Goal: Submit feedback/report problem: Submit feedback/report problem

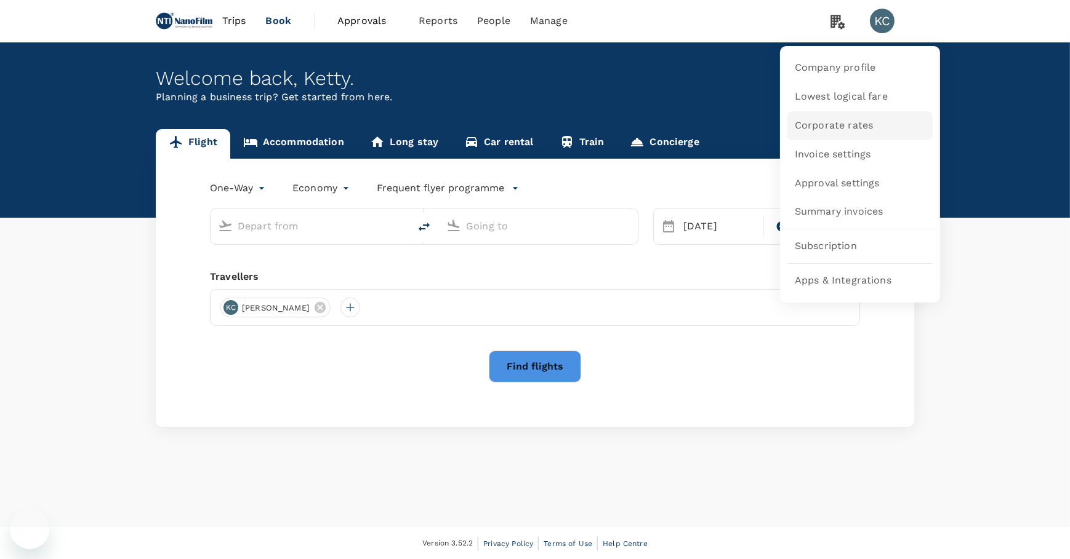
type input "San Francisco Intl (SFO)"
type input "[PERSON_NAME] Intl (ORD)"
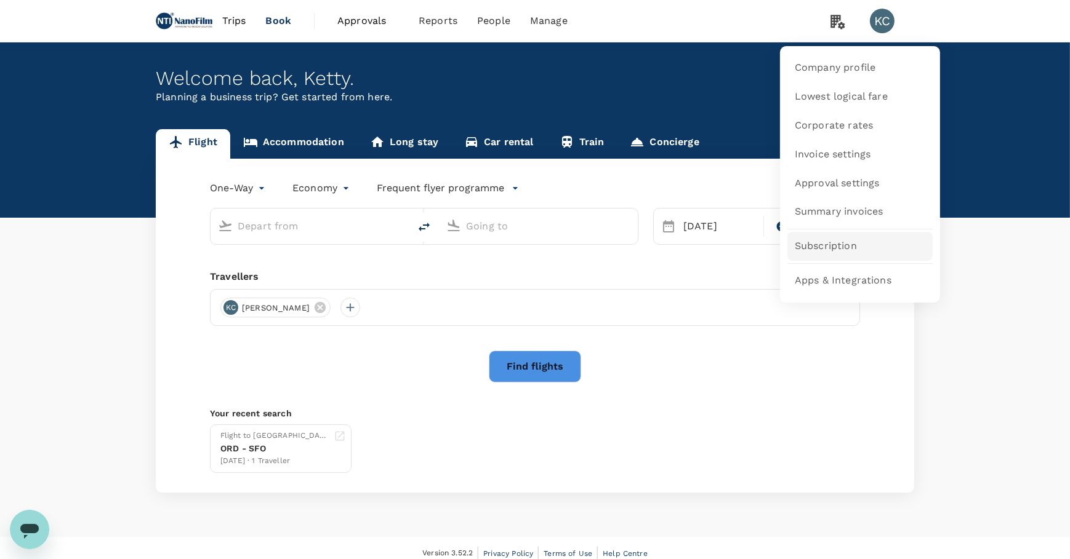
click at [825, 240] on span "Subscription" at bounding box center [826, 246] width 62 height 14
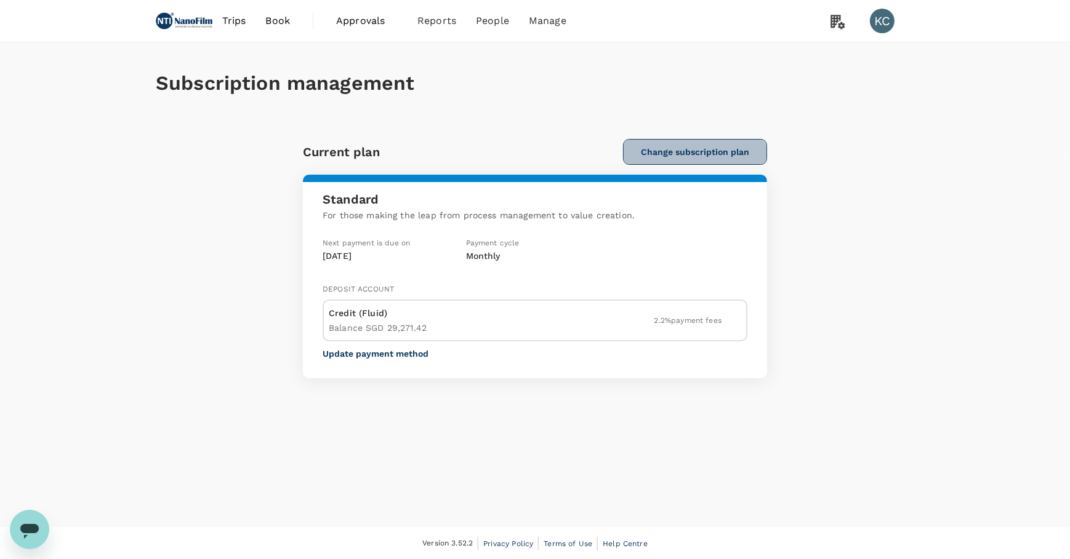
click at [714, 151] on button "Change subscription plan" at bounding box center [695, 152] width 144 height 26
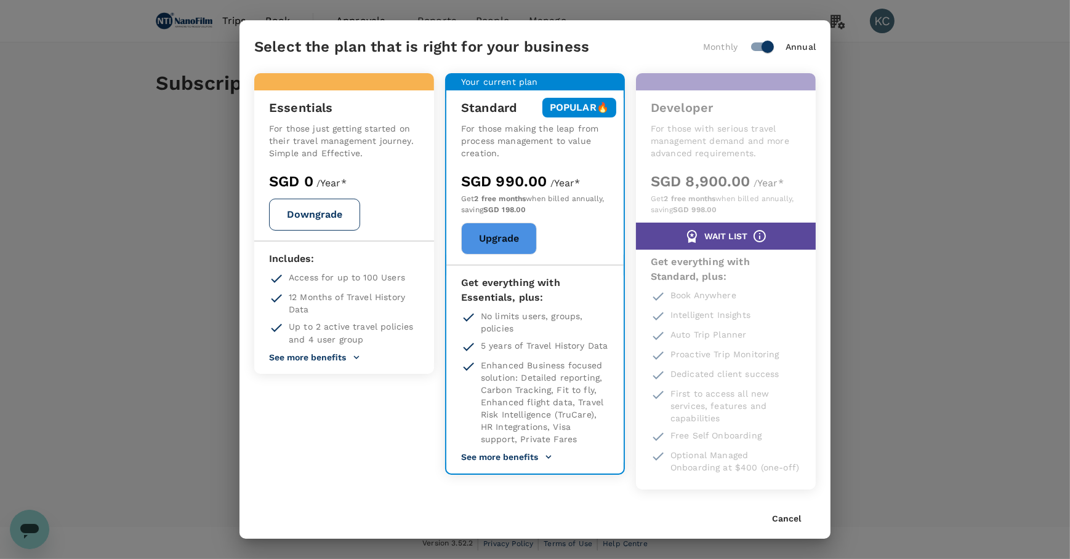
click at [769, 479] on div "Select the plan that is right for your business Monthly Annual Essentials For t…" at bounding box center [534, 279] width 591 height 518
click at [804, 515] on div "Cancel" at bounding box center [794, 520] width 44 height 10
click at [797, 515] on button "Cancel" at bounding box center [786, 520] width 29 height 10
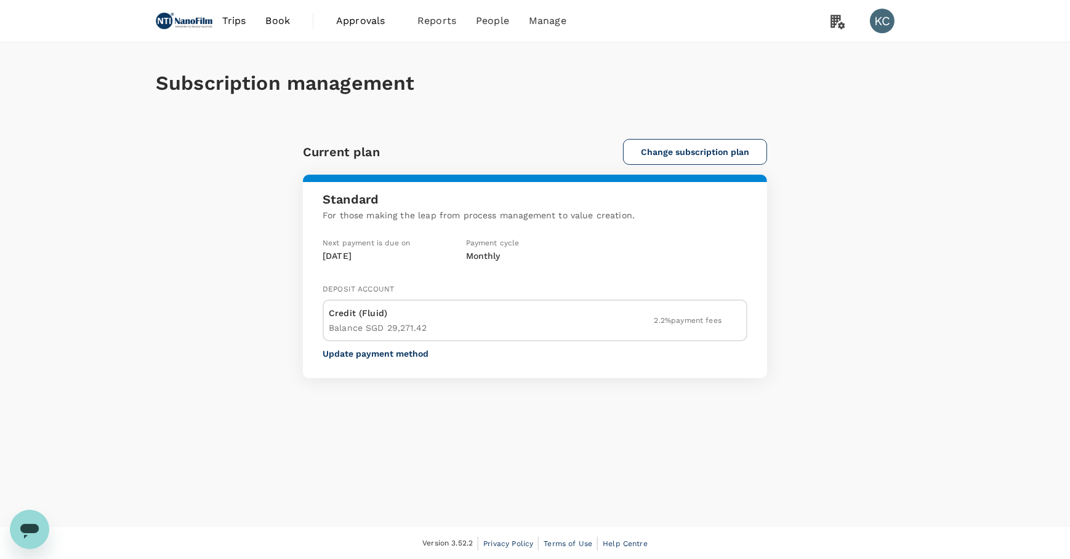
click at [45, 527] on div "Open messaging window" at bounding box center [29, 529] width 37 height 37
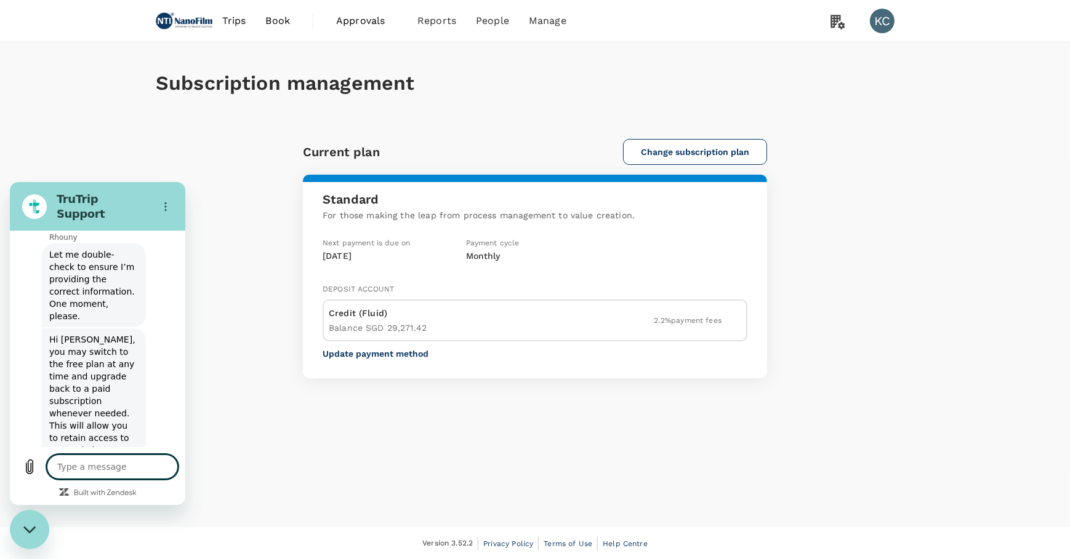
type textarea "x"
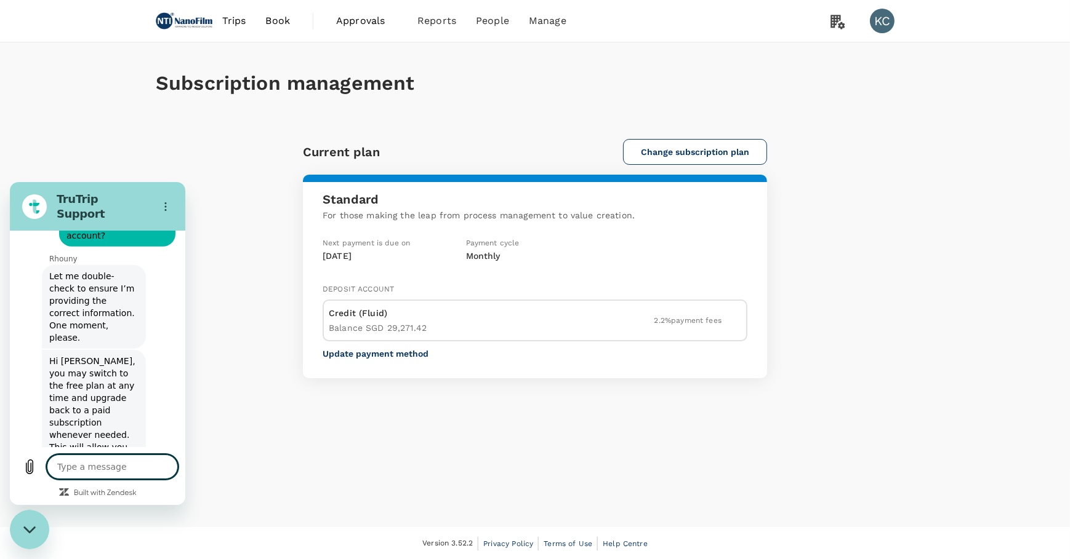
click at [111, 479] on textarea at bounding box center [112, 466] width 131 height 25
type textarea "H"
type textarea "x"
type textarea "Hi"
type textarea "x"
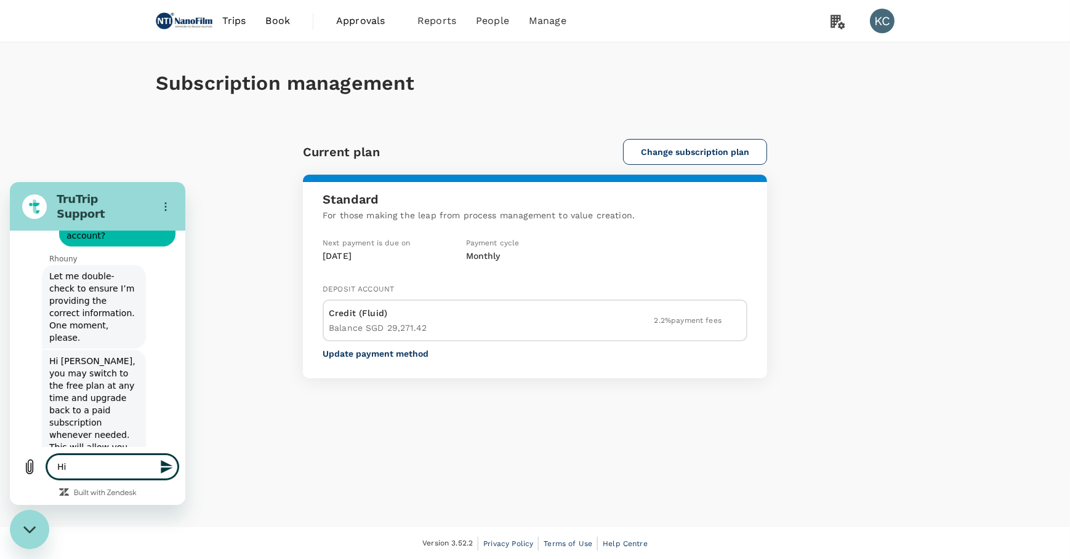
type textarea "Hi"
type textarea "x"
type textarea "Hi t"
type textarea "x"
type textarea "Hi te"
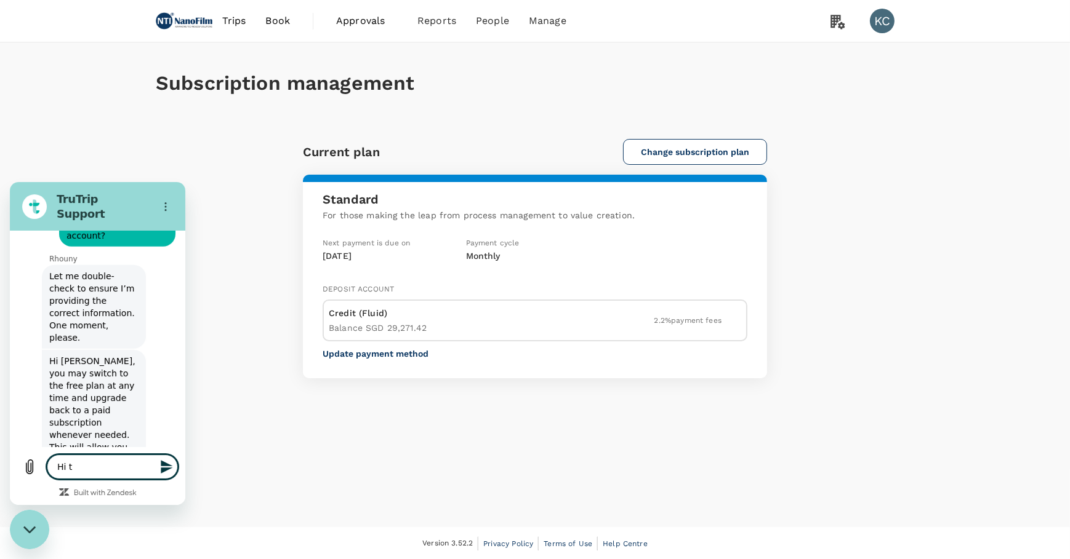
type textarea "x"
type textarea "Hi ter"
type textarea "x"
type textarea "Hi te"
type textarea "x"
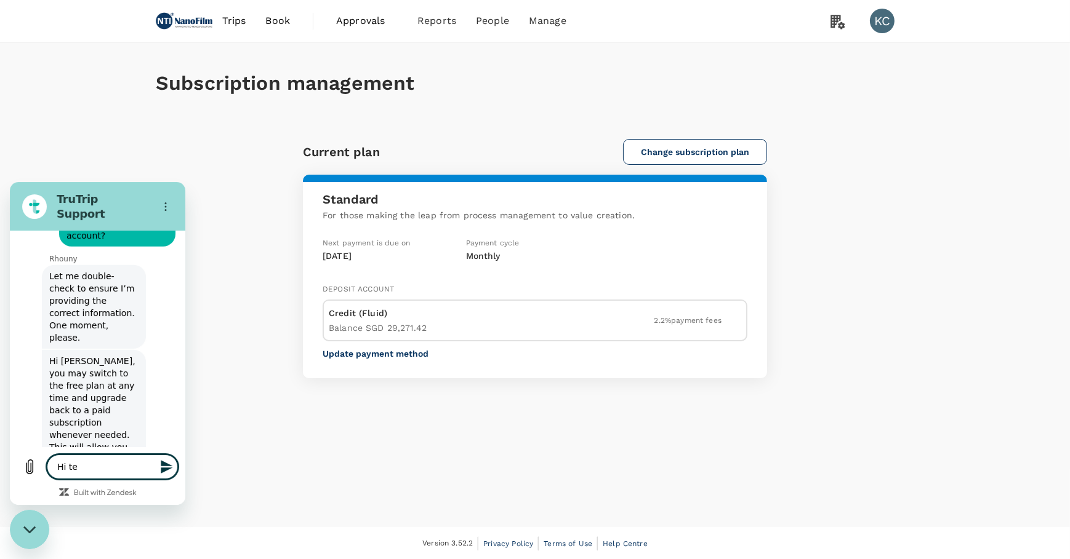
type textarea "Hi t"
type textarea "x"
type textarea "Hi"
type textarea "x"
type textarea "Hi h"
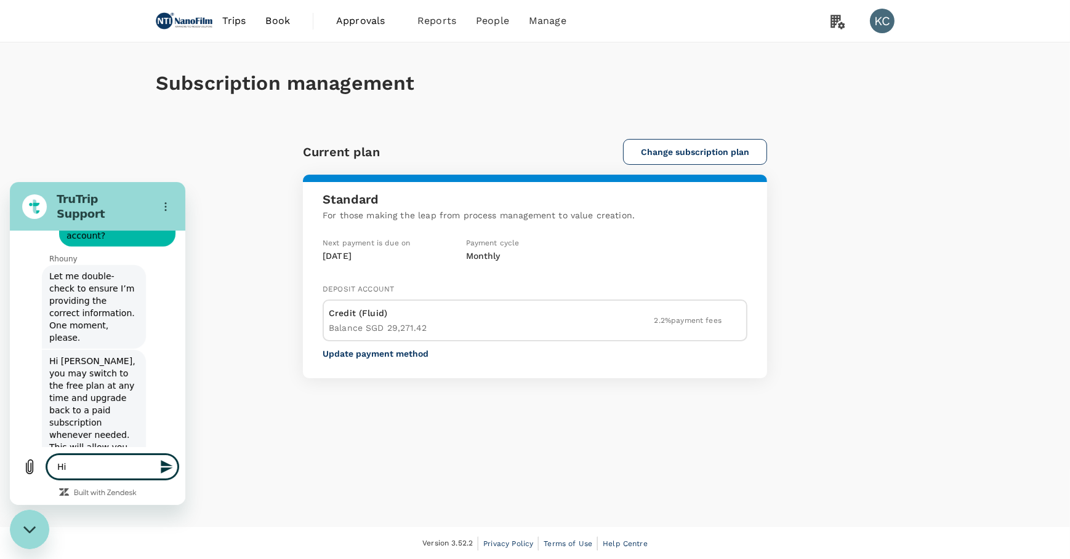
type textarea "x"
type textarea "Hi"
type textarea "x"
type textarea "Hi t"
type textarea "x"
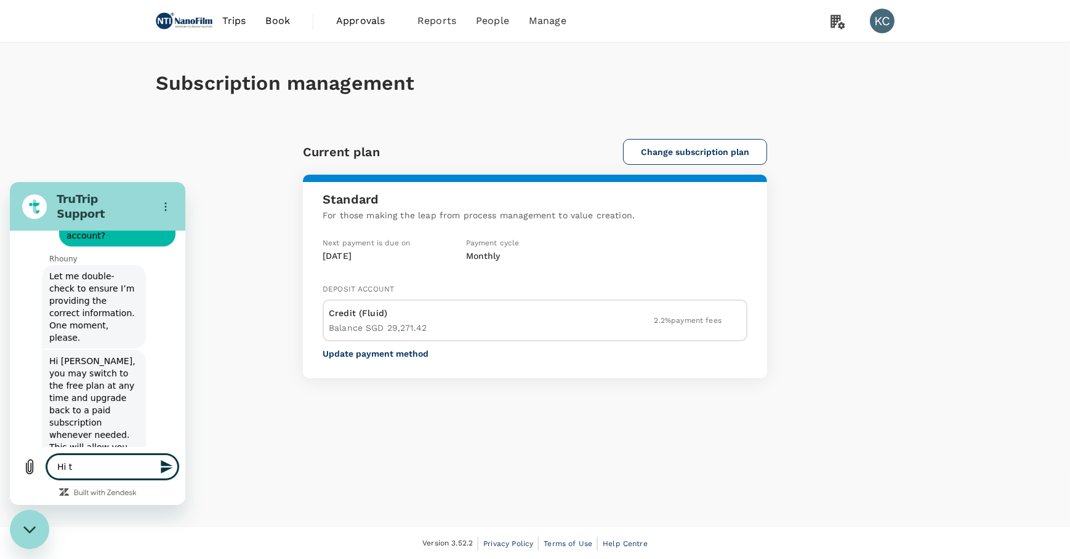
type textarea "Hi th"
type textarea "x"
type textarea "Hi the"
type textarea "x"
type textarea "Hi ther"
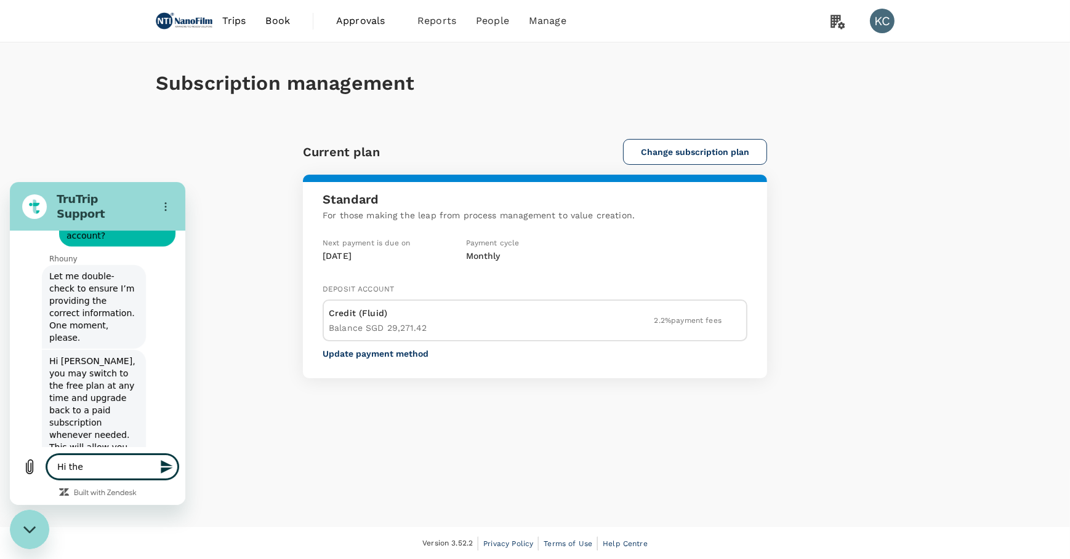
type textarea "x"
type textarea "Hi there"
type textarea "x"
type textarea "Hi there,"
type textarea "x"
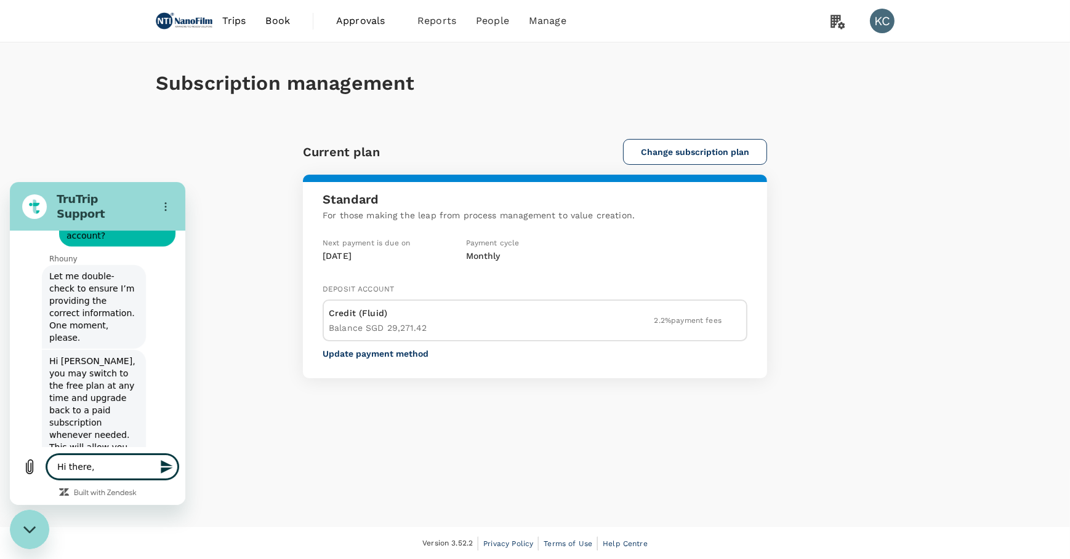
type textarea "Hi there,"
type textarea "x"
type textarea "Hi there, c"
type textarea "x"
type textarea "Hi there, co"
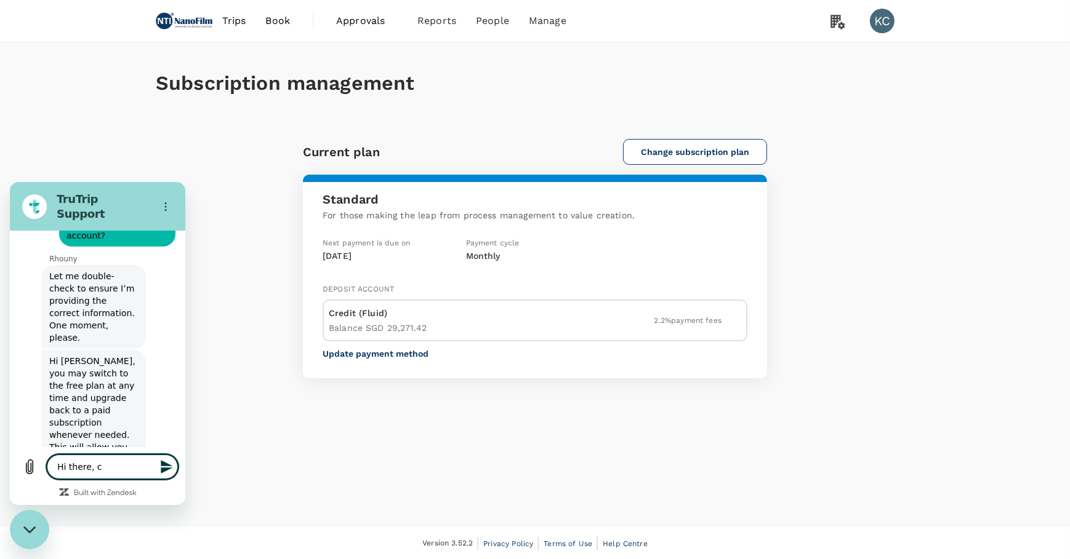
type textarea "x"
type textarea "Hi there, cou"
type textarea "x"
type textarea "Hi there, could"
type textarea "x"
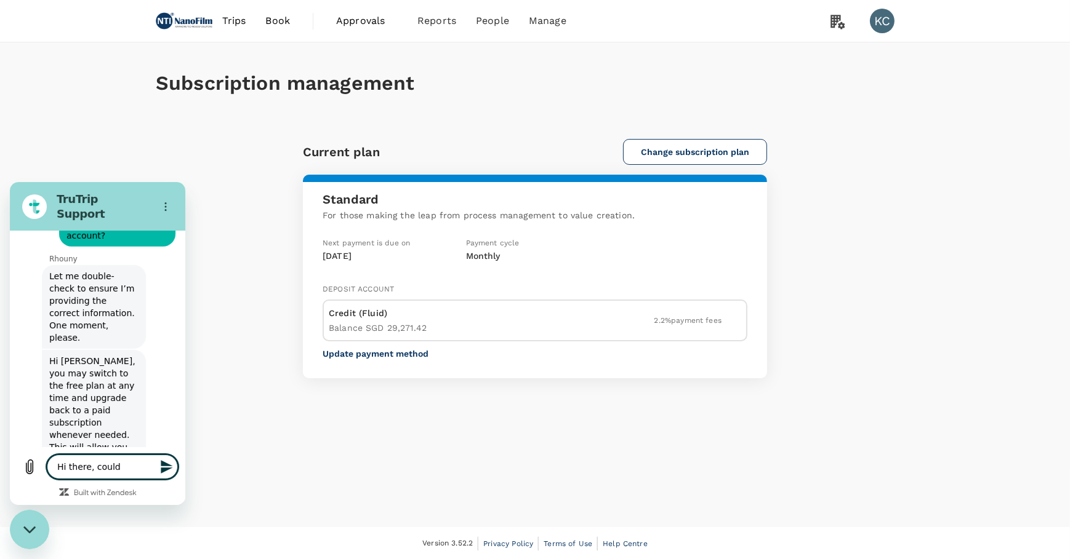
type textarea "Hi there, could"
type textarea "x"
type textarea "Hi there, could y"
type textarea "x"
type textarea "Hi there, could yo"
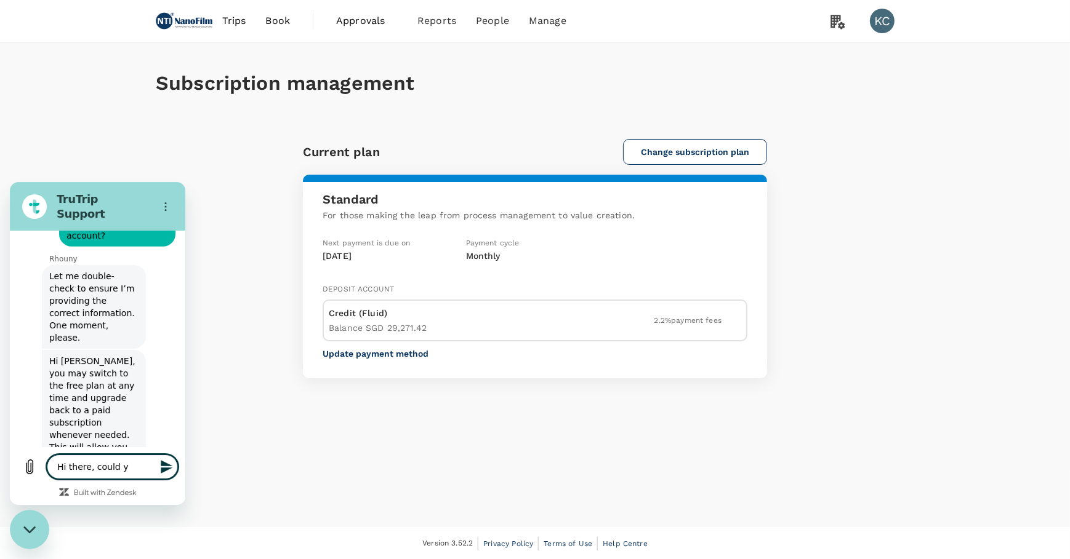
type textarea "x"
type textarea "Hi there, could yo"
type textarea "x"
type textarea "Hi there, could yo"
type textarea "x"
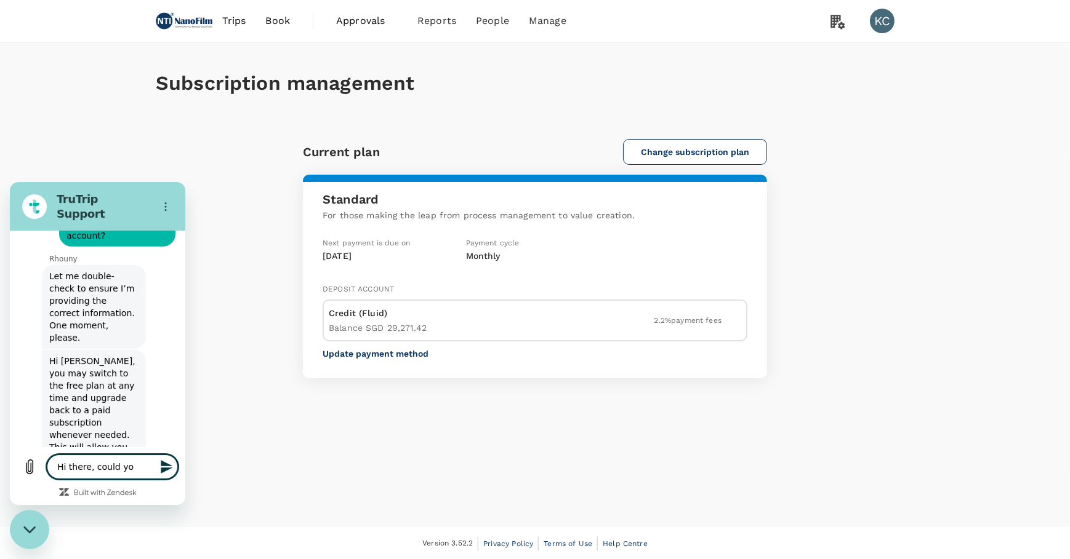
type textarea "Hi there, could you"
type textarea "x"
type textarea "Hi there, could you"
type textarea "x"
type textarea "Hi there, could you p"
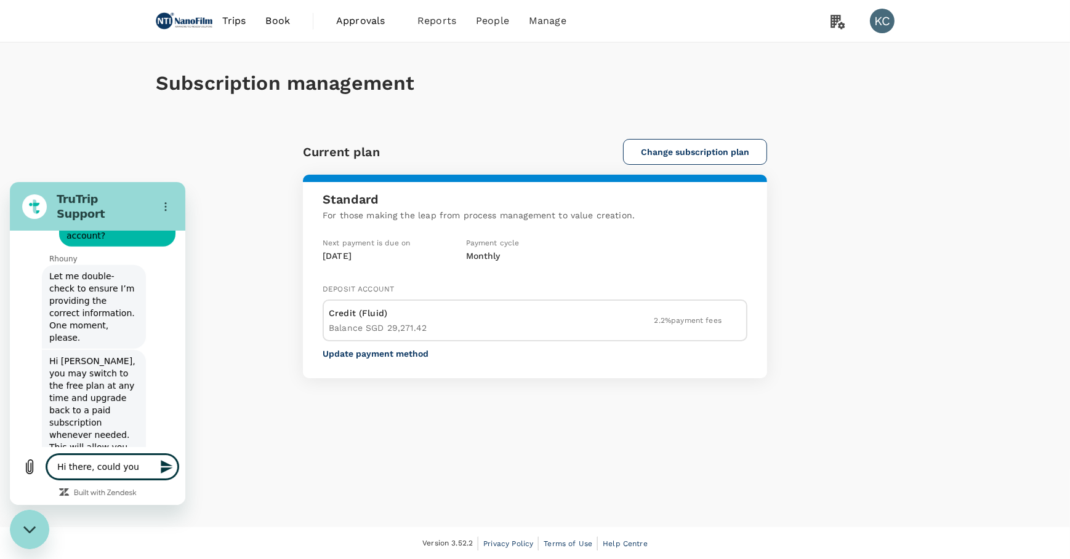
type textarea "x"
type textarea "Hi there, could you pl"
type textarea "x"
type textarea "Hi there, could you ple"
type textarea "x"
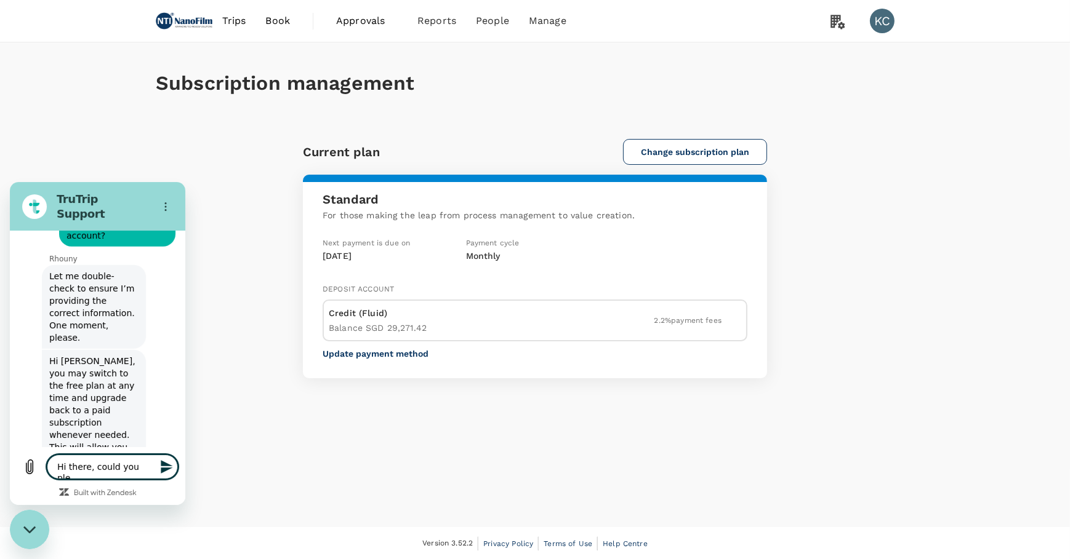
type textarea "Hi there, could you plea"
type textarea "x"
type textarea "Hi there, could you pleas"
type textarea "x"
type textarea "Hi there, could you please"
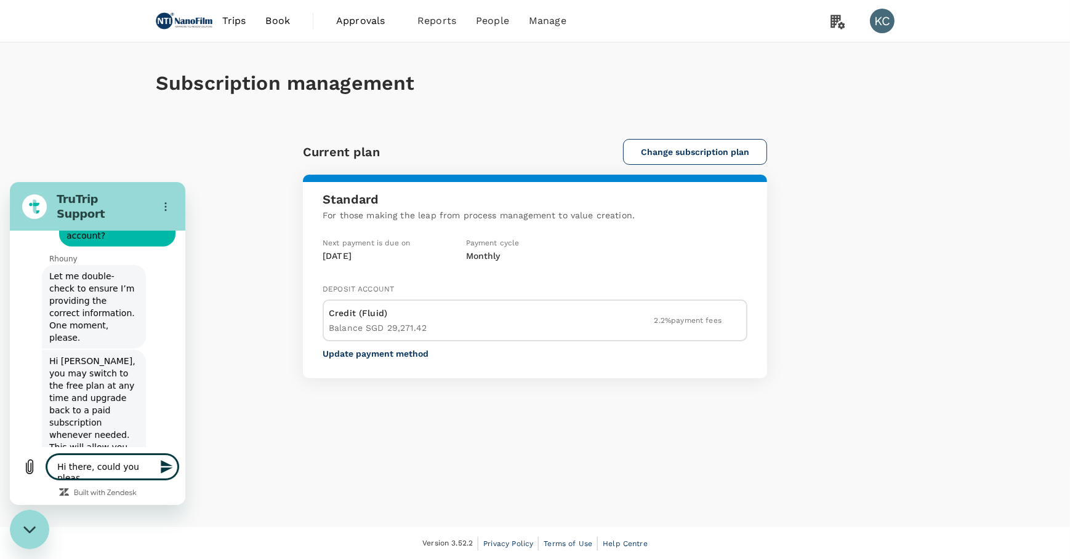
type textarea "x"
type textarea "Hi there, could you please"
type textarea "x"
type textarea "Hi there, could you please e"
type textarea "x"
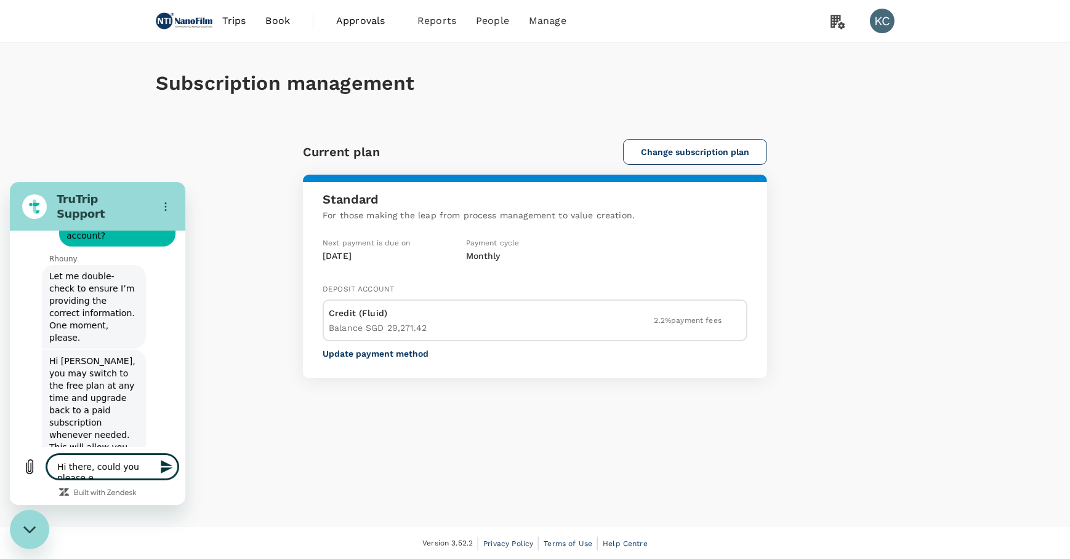
type textarea "Hi there, could you please el"
type textarea "x"
type textarea "Hi there, could you please elp"
type textarea "x"
type textarea "Hi there, could you please elp"
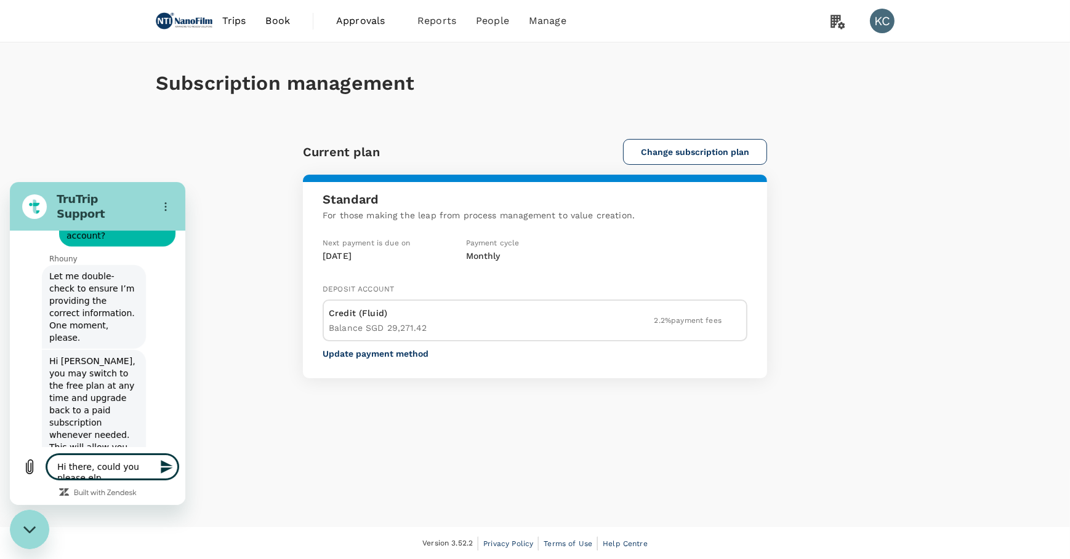
type textarea "x"
type textarea "Hi there, could you please elp t"
type textarea "x"
type textarea "Hi there, could you please elp to"
type textarea "x"
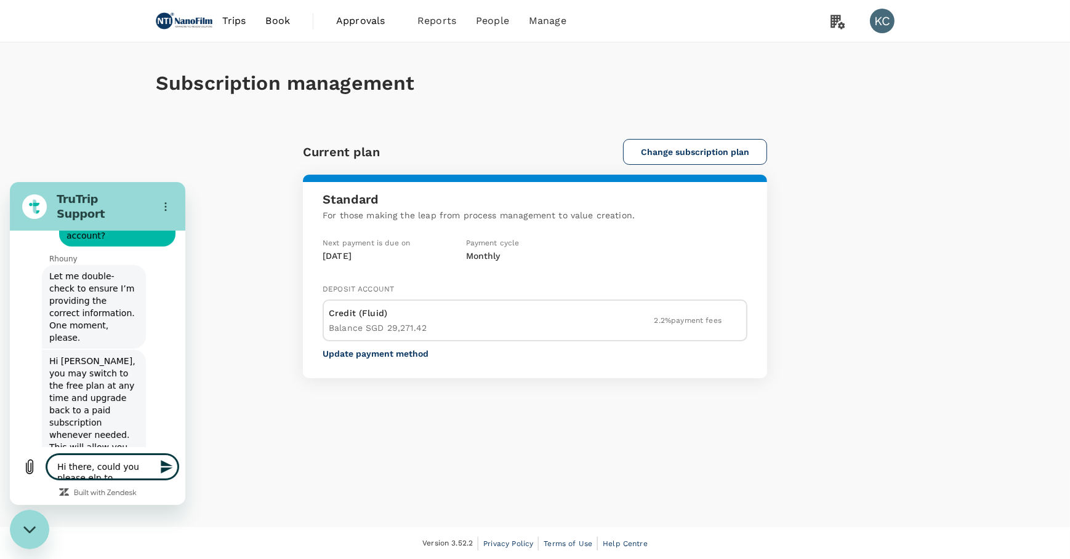
type textarea "Hi there, could you please elp t"
type textarea "x"
type textarea "Hi there, could you please elp"
type textarea "x"
type textarea "Hi there, could you please elp"
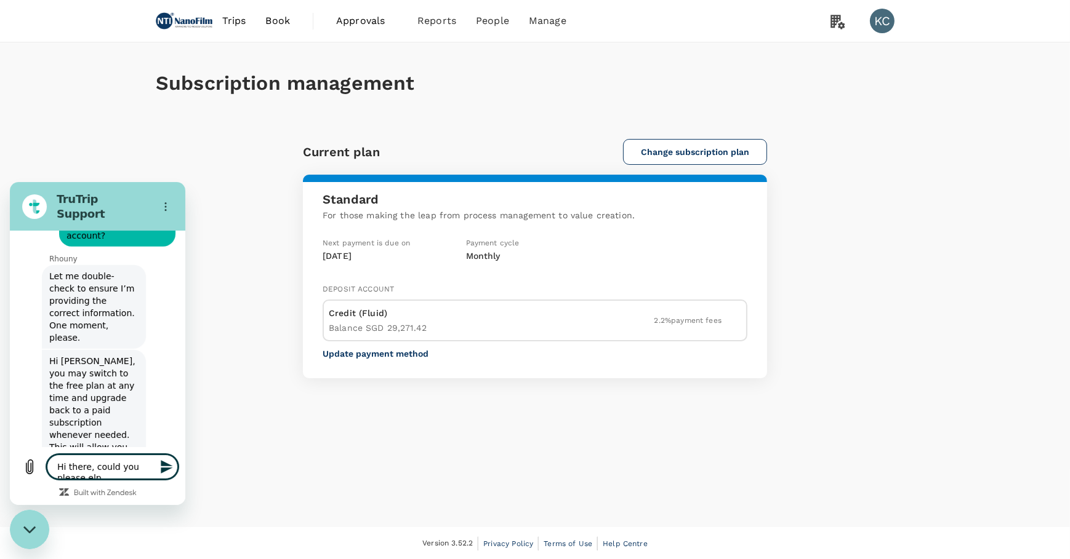
type textarea "x"
type textarea "Hi there, could you please el"
type textarea "x"
type textarea "Hi there, could you please e"
type textarea "x"
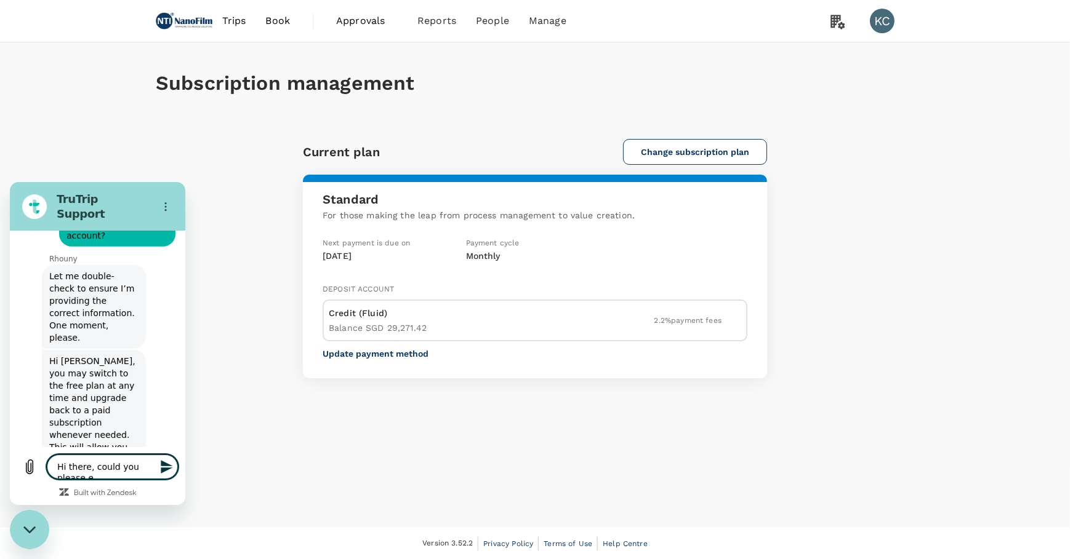
type textarea "Hi there, could you please"
type textarea "x"
type textarea "Hi there, could you please h"
type textarea "x"
type textarea "Hi there, could you please he"
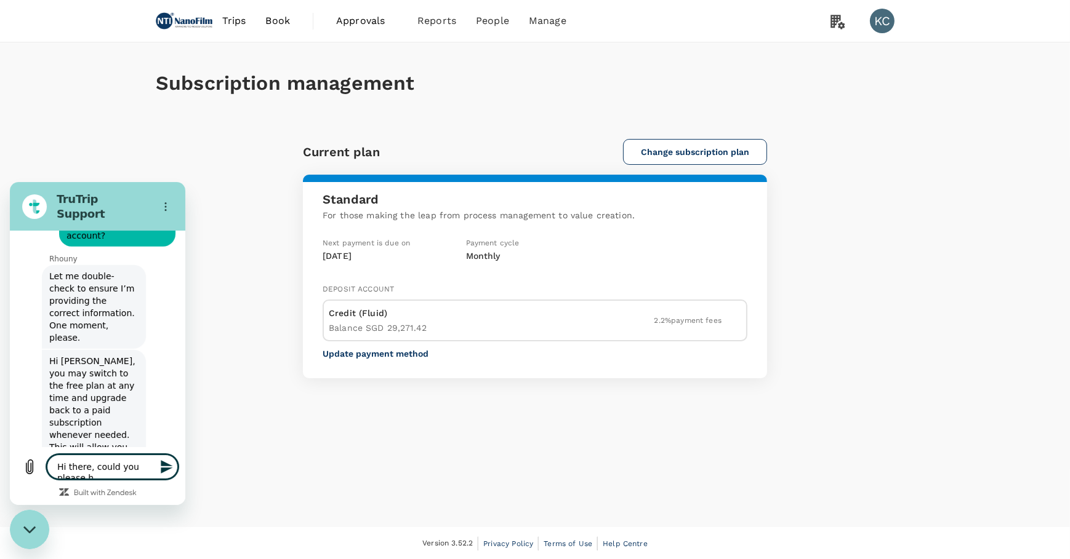
type textarea "x"
type textarea "Hi there, could you please hel"
type textarea "x"
type textarea "Hi there, could you please help"
type textarea "x"
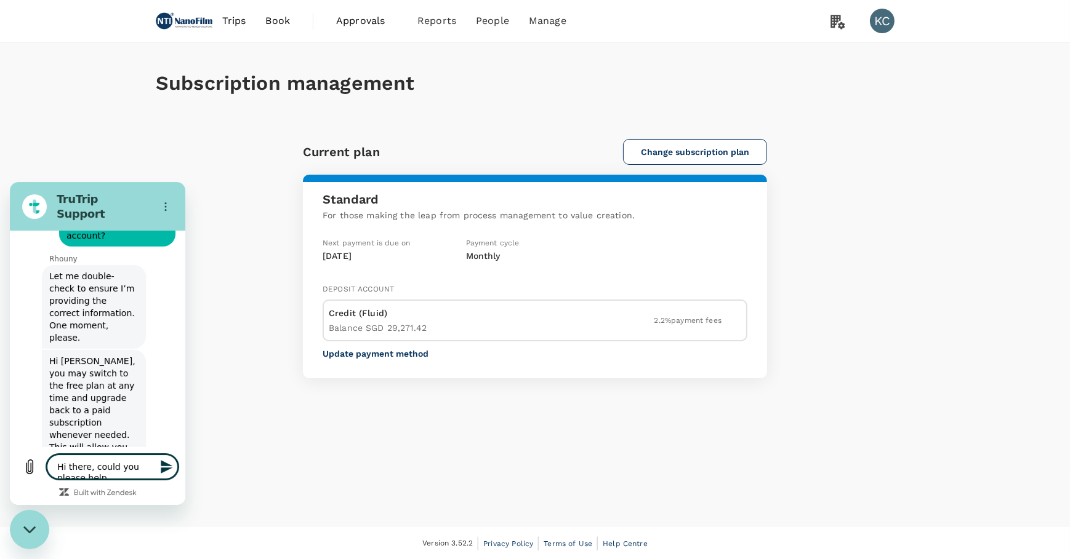
type textarea "Hi there, could you please help"
type textarea "x"
type textarea "Hi there, could you please help t"
type textarea "x"
type textarea "Hi there, could you please help to"
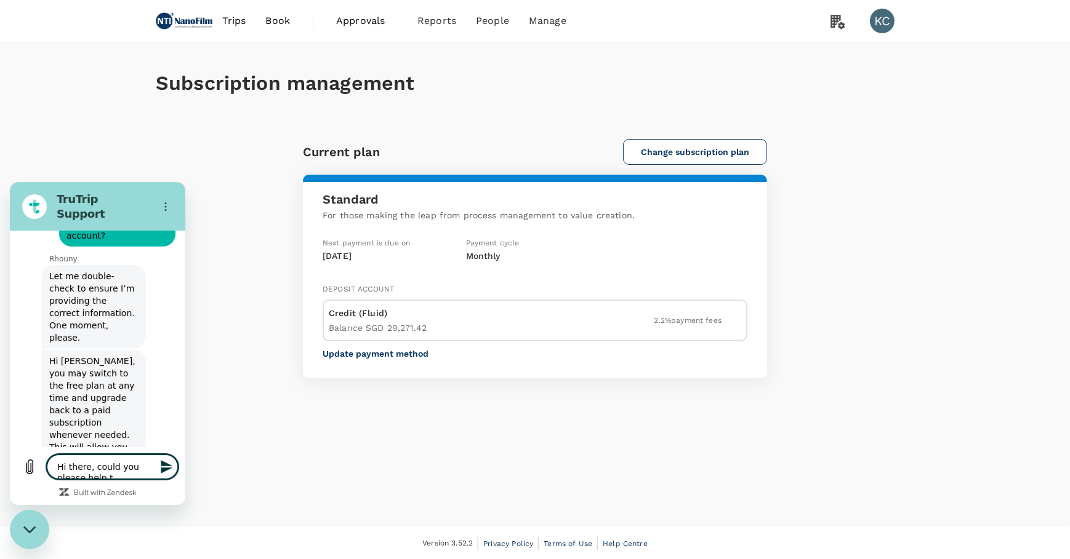
type textarea "x"
type textarea "Hi there, could you please help to"
type textarea "x"
type textarea "Hi there, could you please help to d"
type textarea "x"
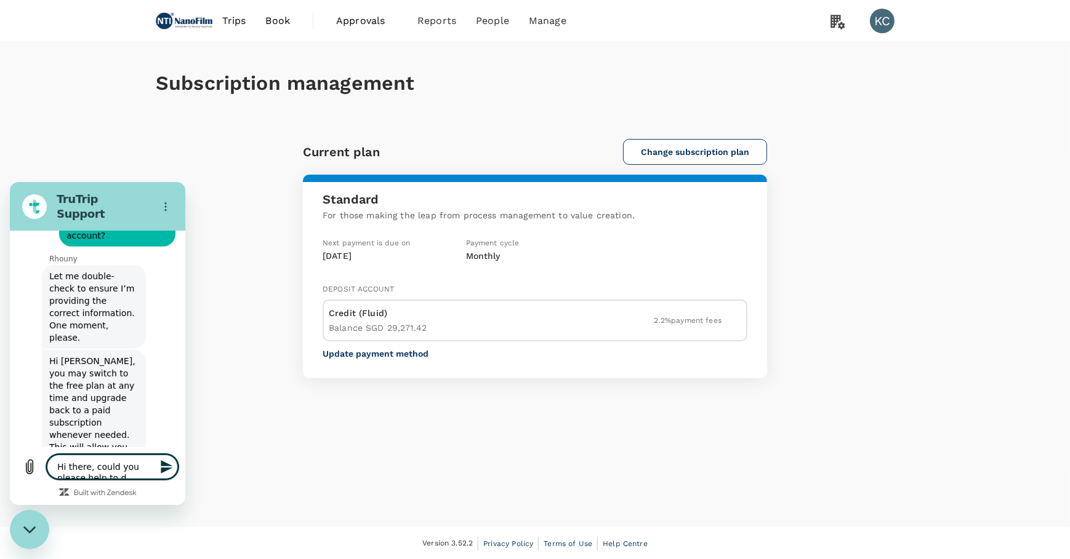
type textarea "Hi there, could you please help to do"
type textarea "x"
type textarea "Hi there, could you please help to dow"
type textarea "x"
type textarea "Hi there, could you please help to down"
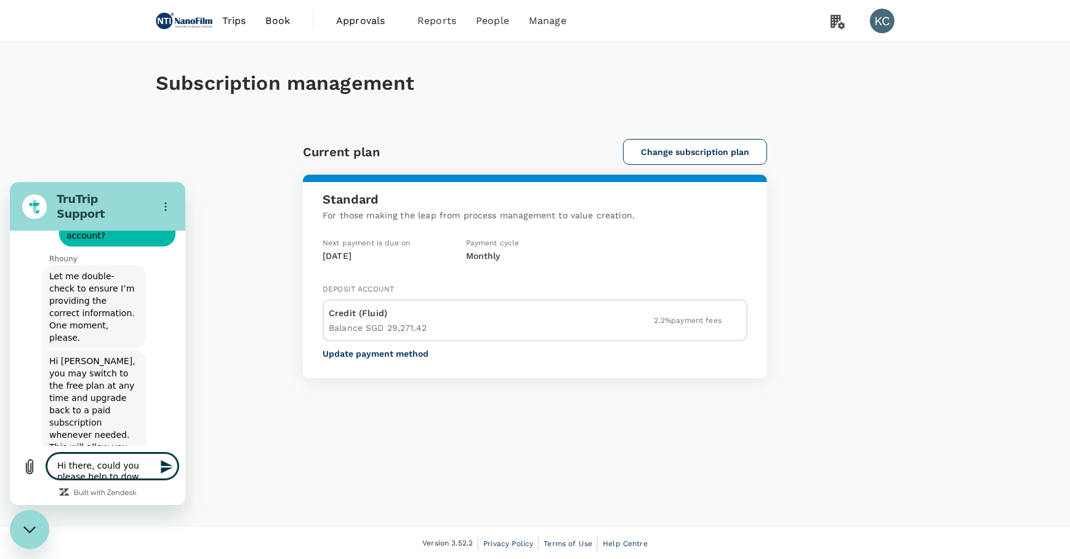
type textarea "x"
type textarea "Hi there, could you please help to downg"
type textarea "x"
type textarea "Hi there, could you please help to downgr"
type textarea "x"
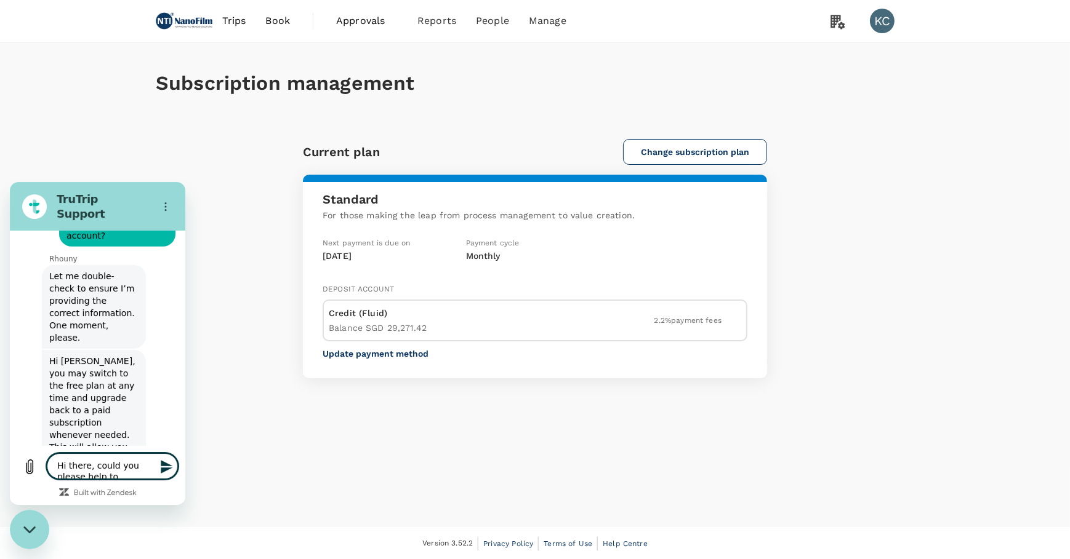
type textarea "Hi there, could you please help to downgra"
type textarea "x"
type textarea "Hi there, could you please help to downgrad"
type textarea "x"
type textarea "Hi there, could you please help to downgrade"
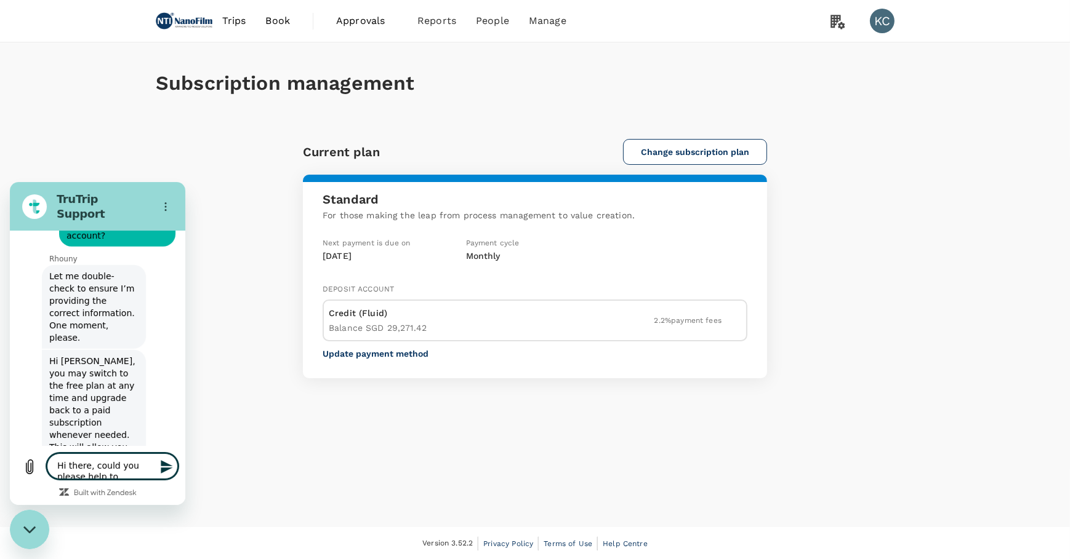
type textarea "x"
type textarea "Hi there, could you please help to downgrade"
type textarea "x"
type textarea "Hi there, could you please help to downgrade t"
type textarea "x"
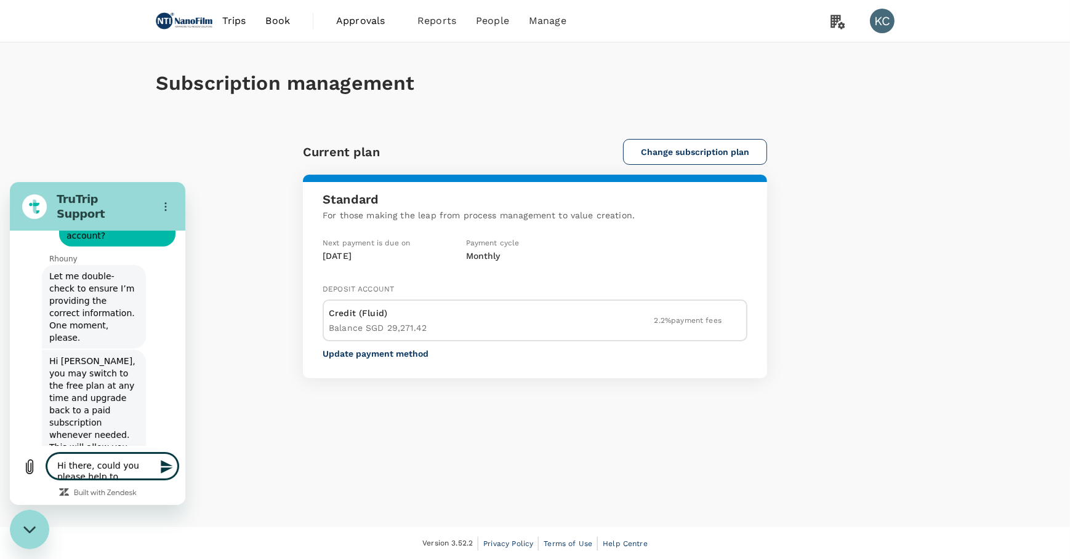
type textarea "Hi there, could you please help to downgrade te"
type textarea "x"
type textarea "Hi there, could you please help to downgrade te"
type textarea "x"
type textarea "Hi there, could you please help to downgrade te"
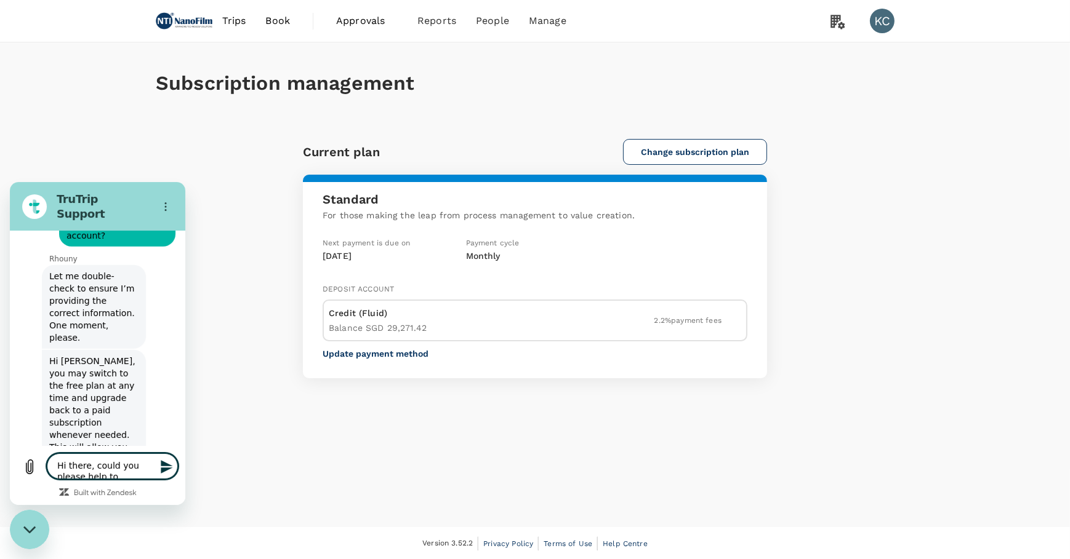
type textarea "x"
type textarea "Hi there, could you please help to downgrade t"
type textarea "x"
type textarea "Hi there, could you please help to downgrade th"
type textarea "x"
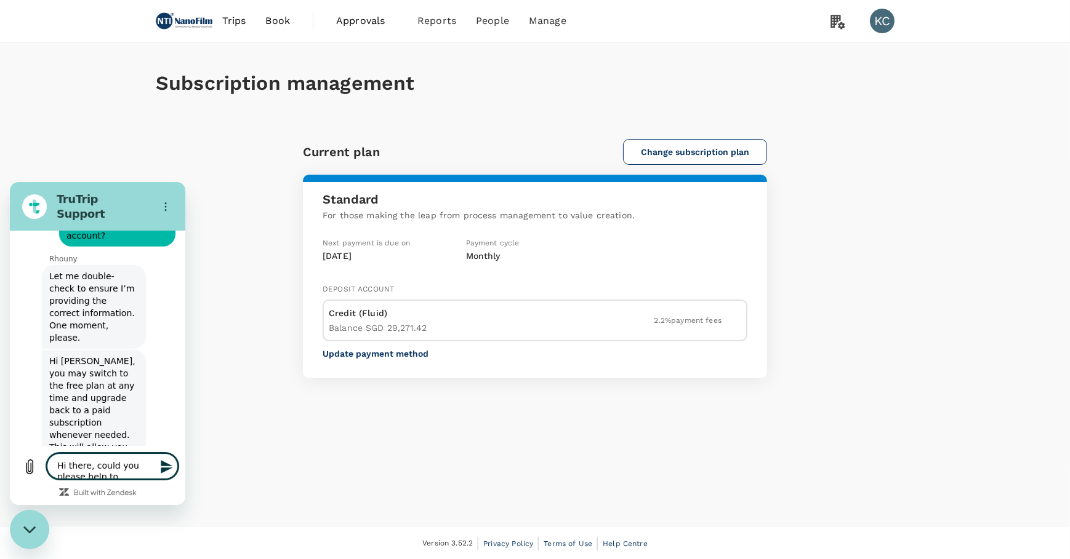
type textarea "Hi there, could you please help to downgrade the"
type textarea "x"
type textarea "Hi there, could you please help to downgrade the"
type textarea "x"
type textarea "Hi there, could you please help to downgrade the a"
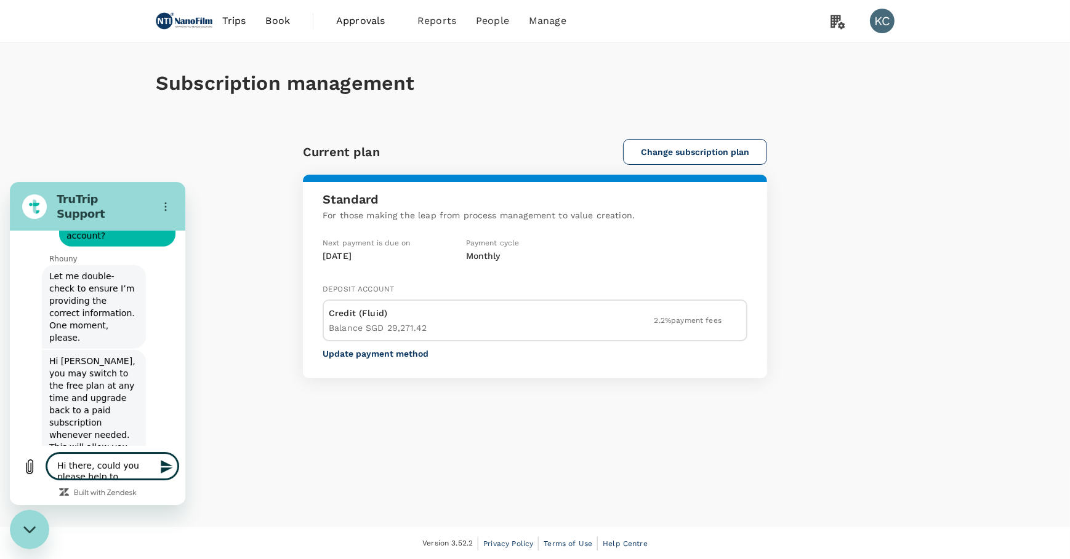
type textarea "x"
type textarea "Hi there, could you please help to downgrade the ac"
type textarea "x"
type textarea "Hi there, could you please help to downgrade the acc"
type textarea "x"
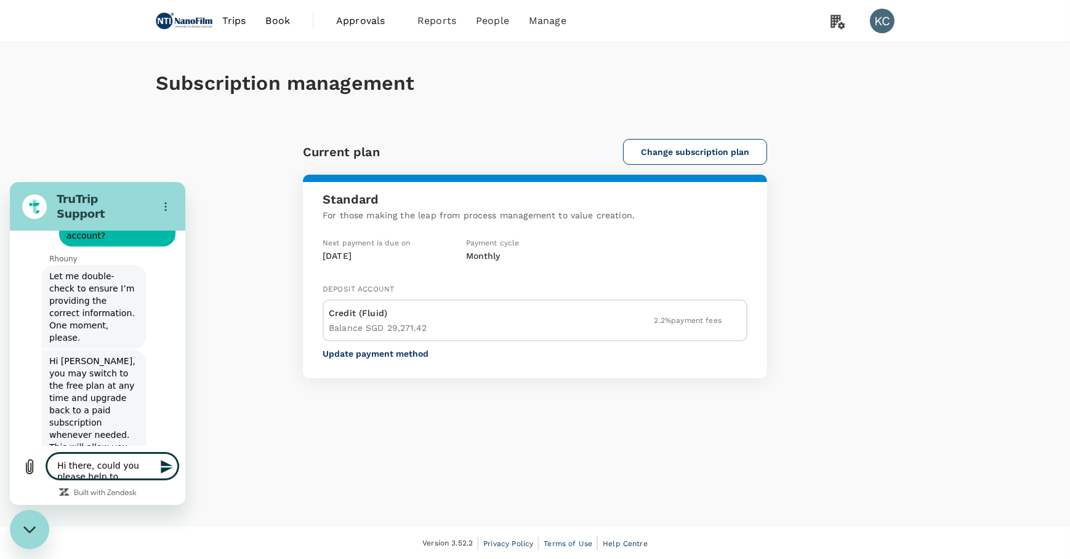
type textarea "Hi there, could you please help to downgrade the acco"
type textarea "x"
type textarea "Hi there, could you please help to downgrade the accou"
type textarea "x"
type textarea "Hi there, could you please help to downgrade the account"
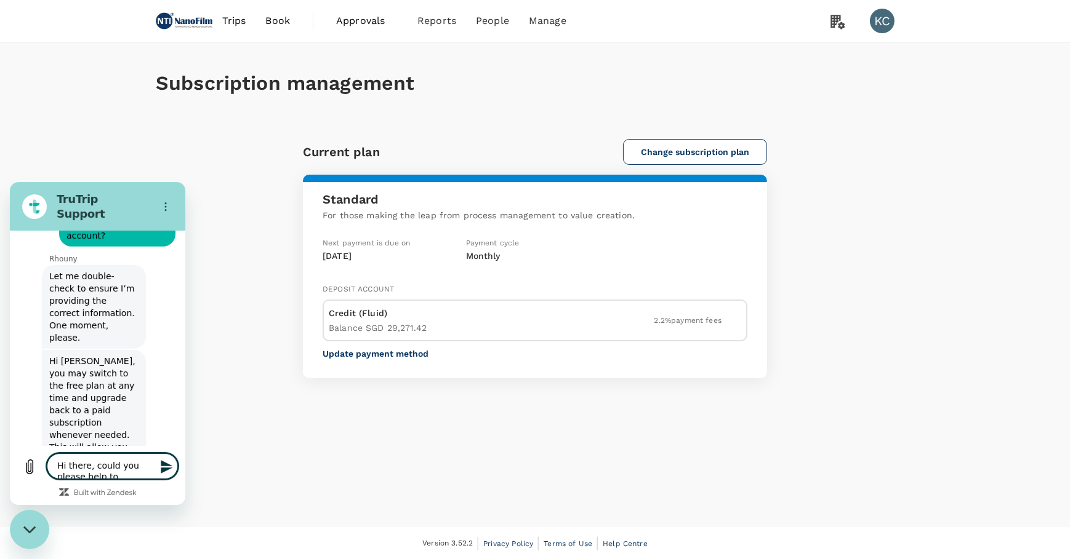
type textarea "x"
type textarea "Hi there, could you please help to downgrade the account?"
type textarea "x"
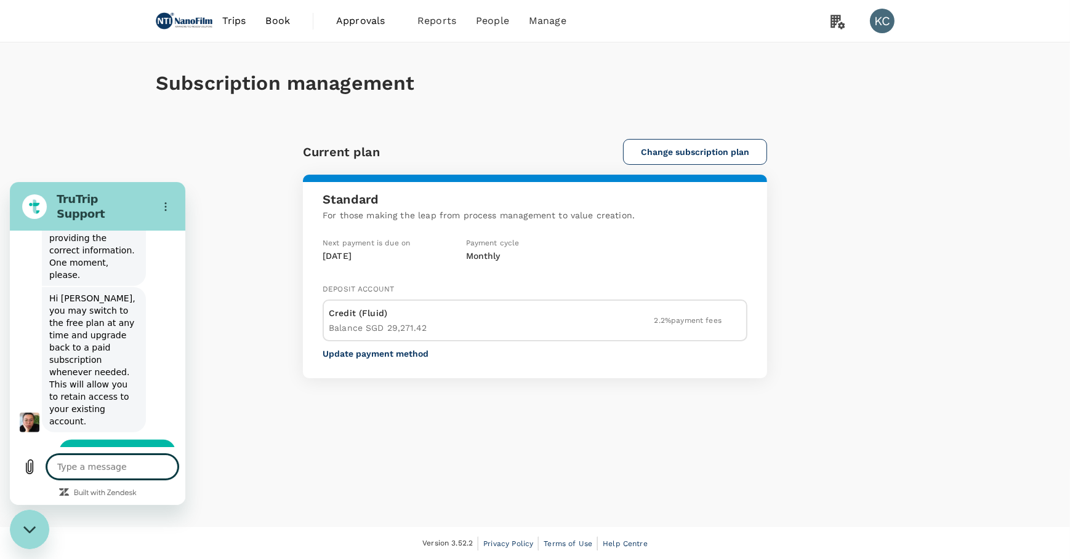
scroll to position [1841, 0]
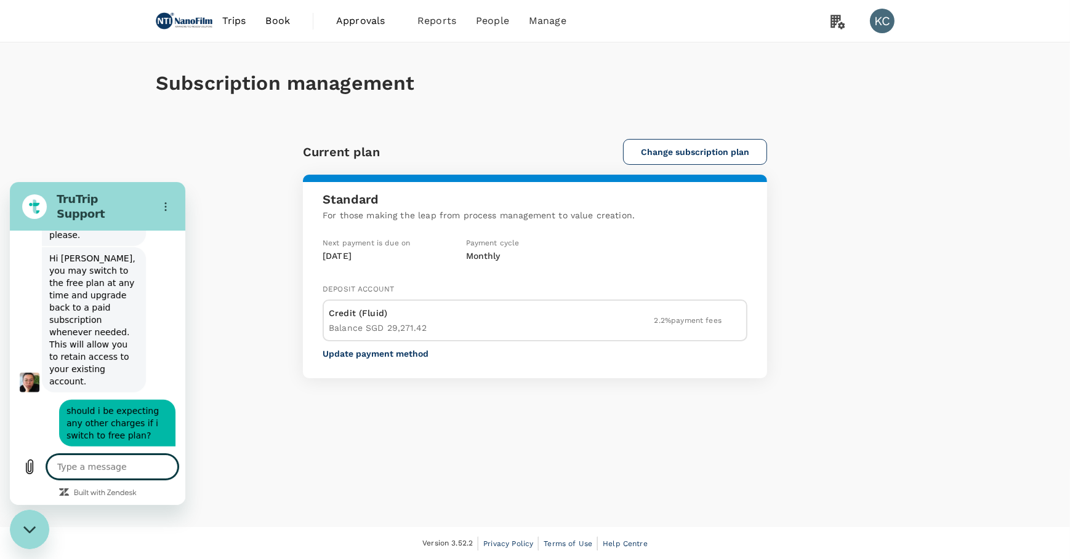
type textarea "x"
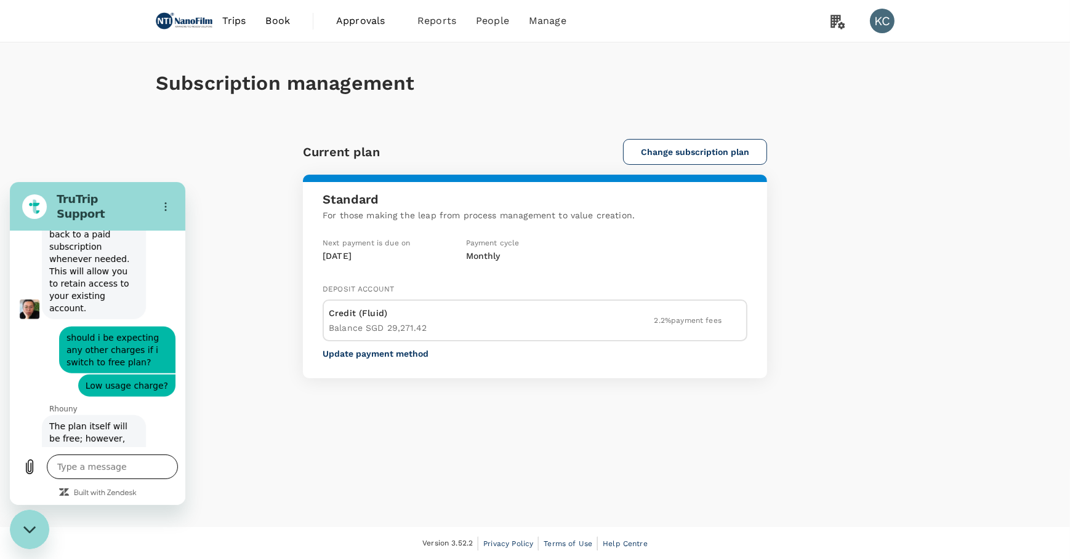
scroll to position [1955, 0]
type input "ketty"
type textarea "x"
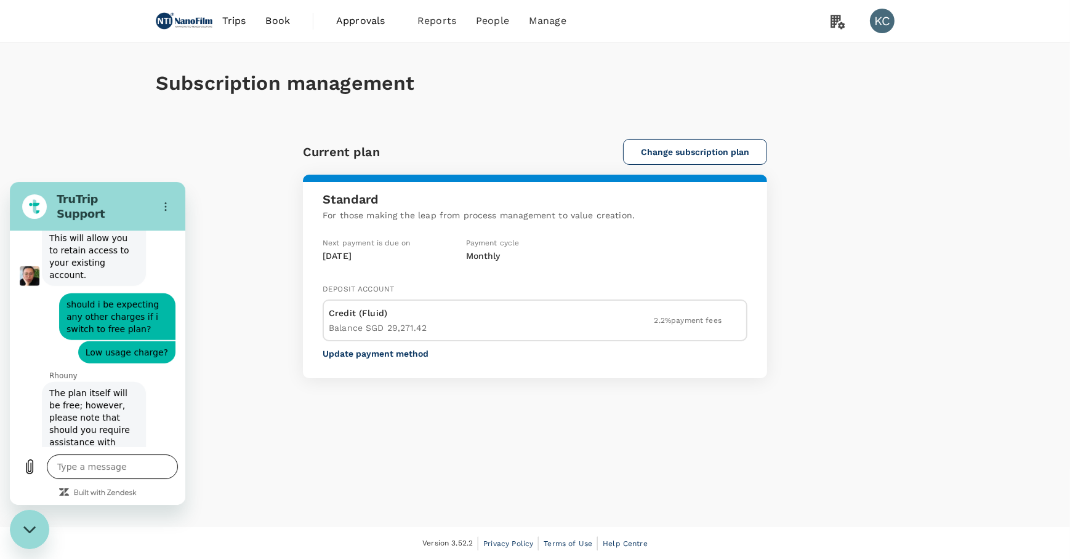
scroll to position [1995, 0]
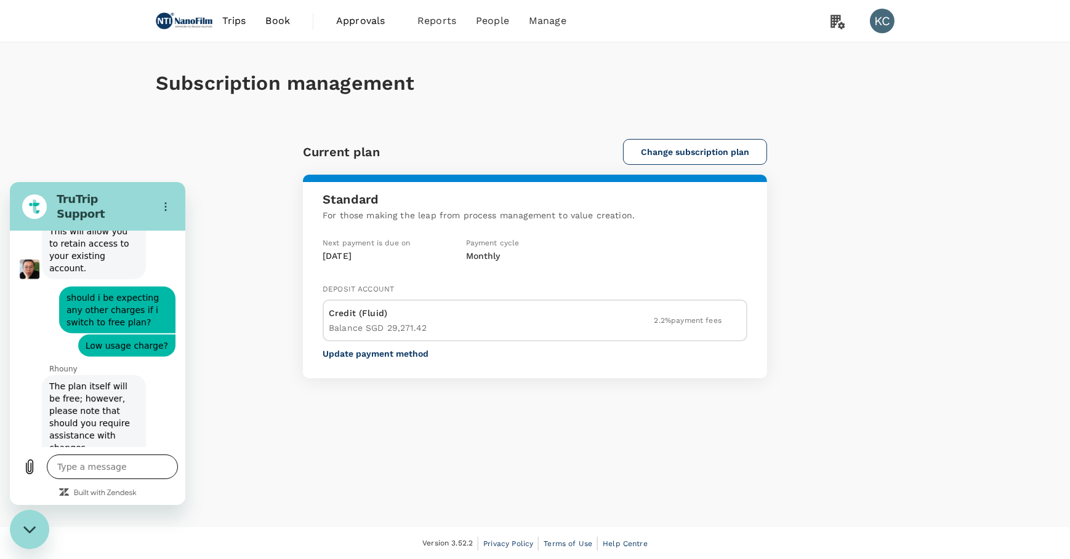
type input "[EMAIL_ADDRESS][DOMAIN_NAME]"
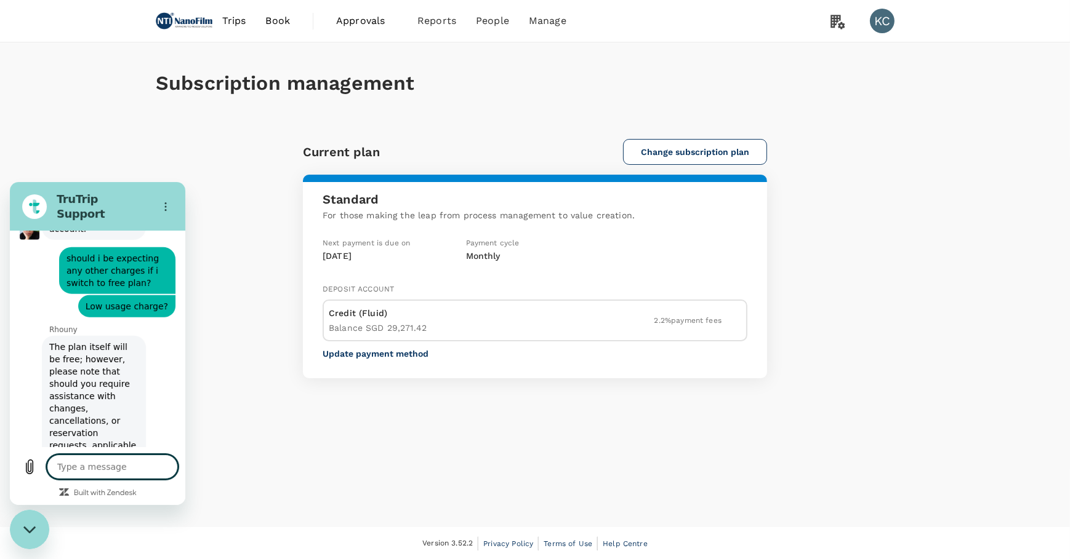
scroll to position [2037, 0]
type textarea "x"
type textarea "c"
type textarea "x"
type textarea "co"
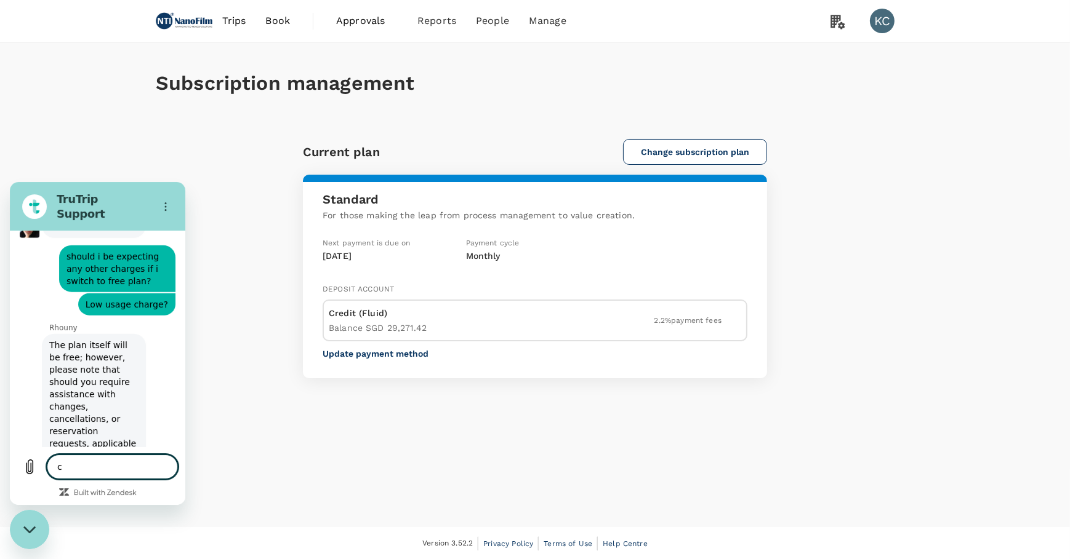
type textarea "x"
type textarea "cou"
type textarea "x"
type textarea "coul"
type textarea "x"
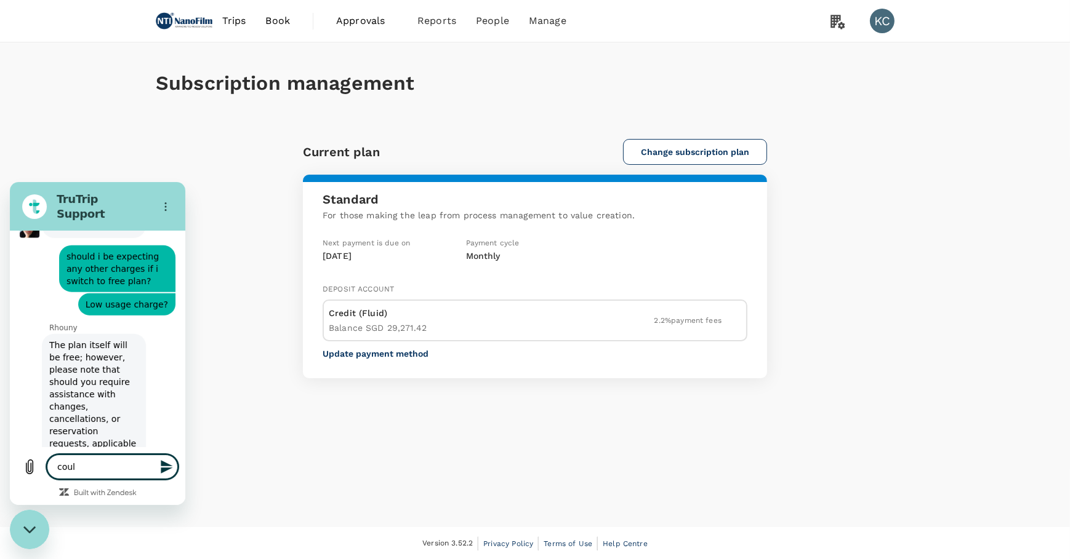
type textarea "could"
type textarea "x"
type textarea "coul"
type textarea "x"
type textarea "cou"
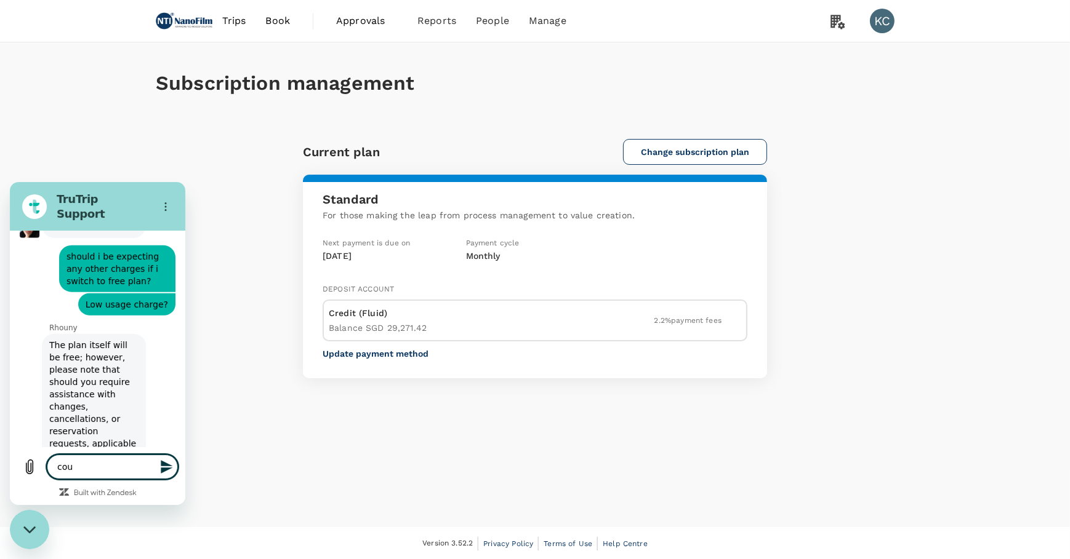
type textarea "x"
type textarea "co"
type textarea "x"
type textarea "c"
type textarea "x"
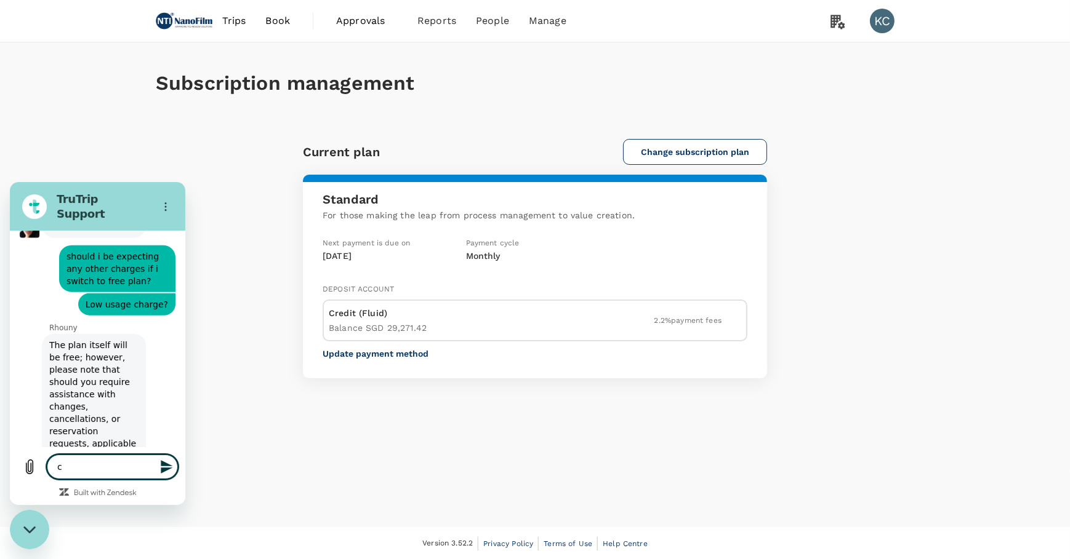
type textarea "x"
type textarea "r"
type textarea "x"
type textarea "re"
type textarea "x"
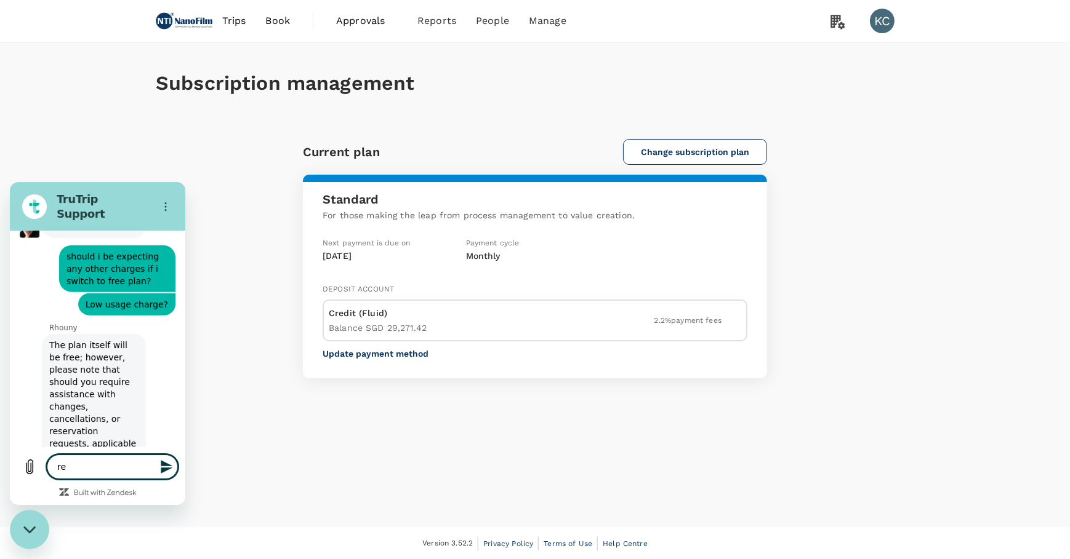
type textarea "req"
type textarea "x"
type textarea "requ"
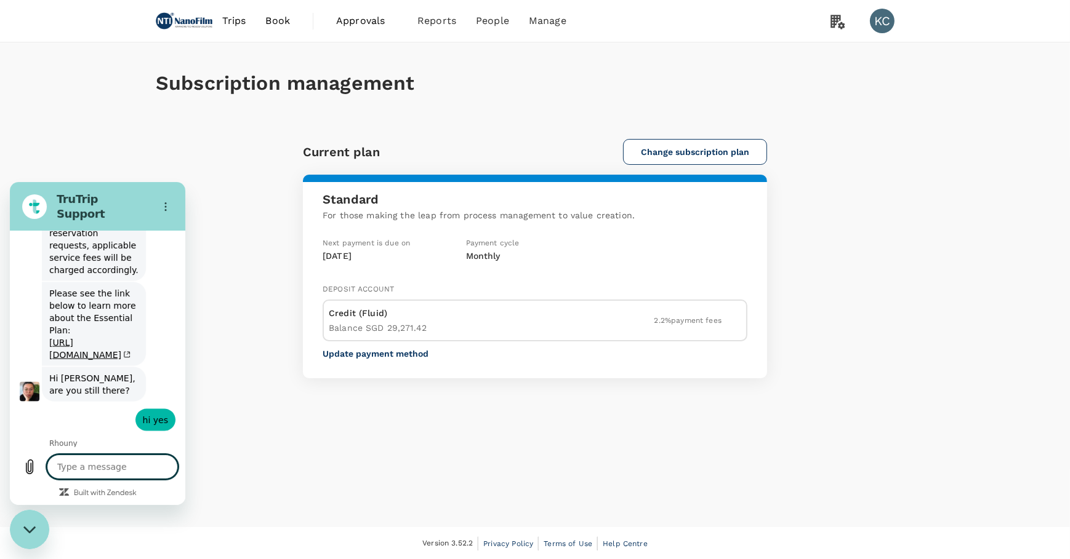
scroll to position [2237, 0]
click at [470, 430] on div "Subscription management Current plan Change subscription plan Standard For thos…" at bounding box center [535, 284] width 1070 height 485
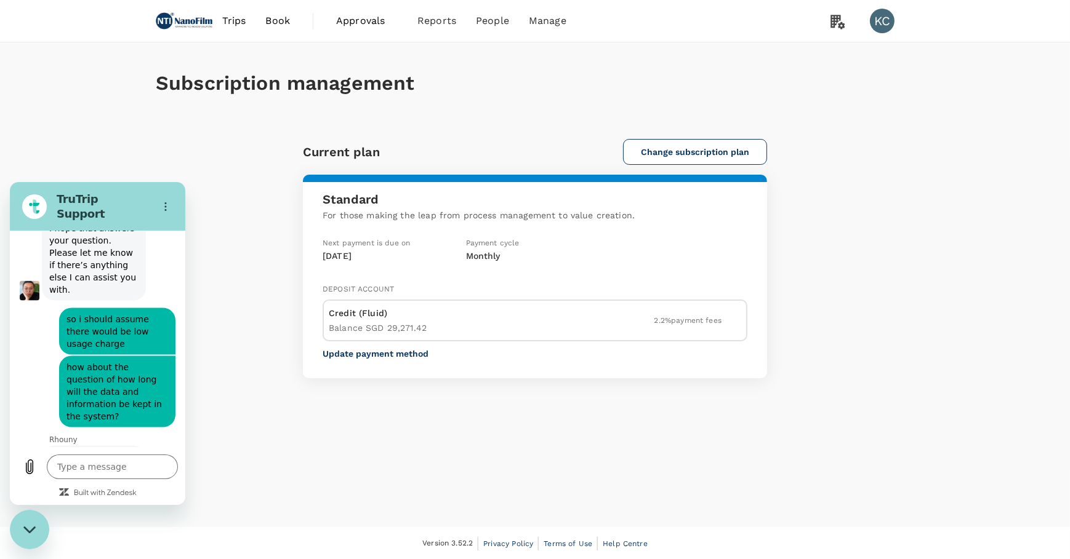
scroll to position [2469, 0]
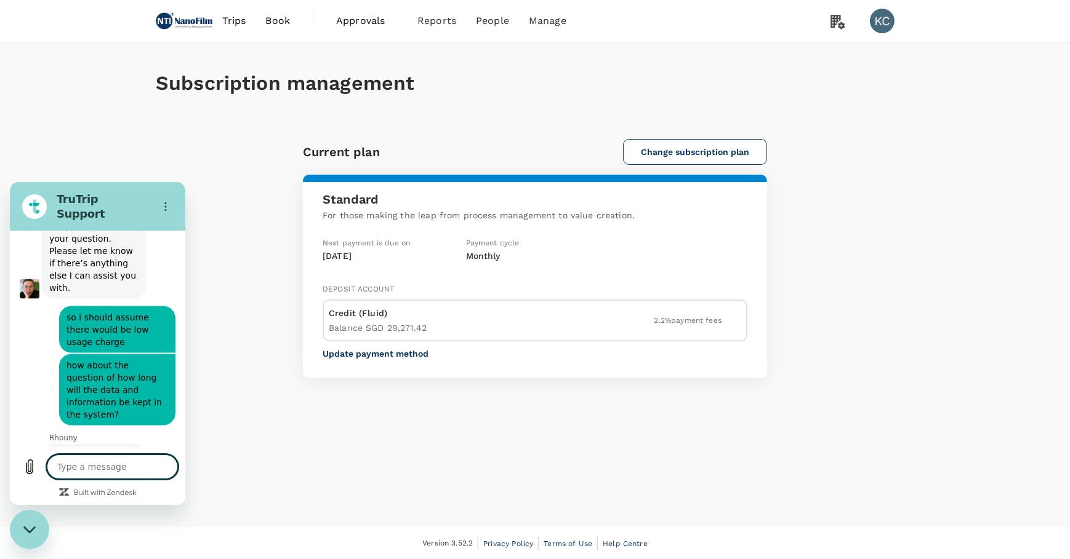
click at [149, 478] on textarea at bounding box center [112, 466] width 131 height 25
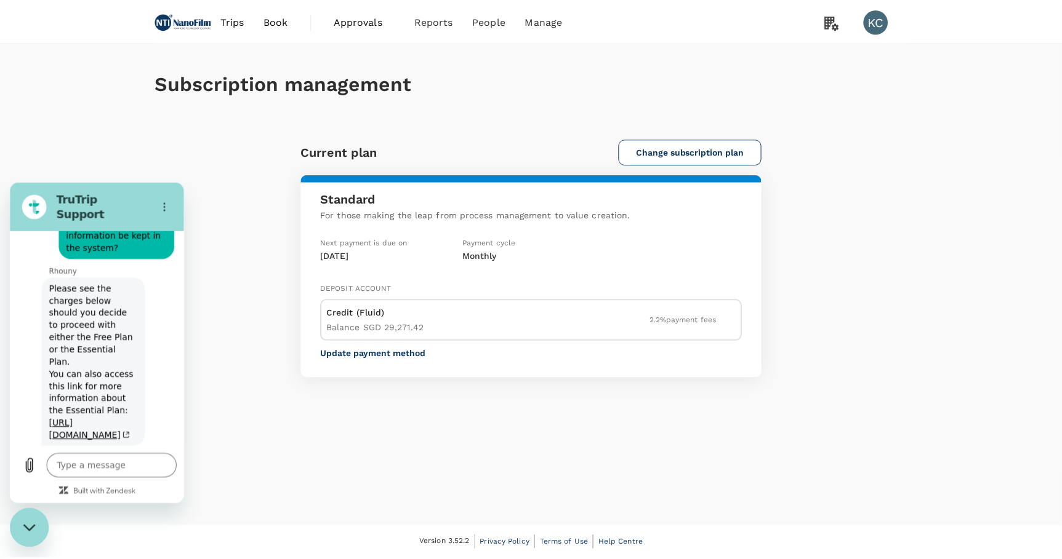
scroll to position [2635, 0]
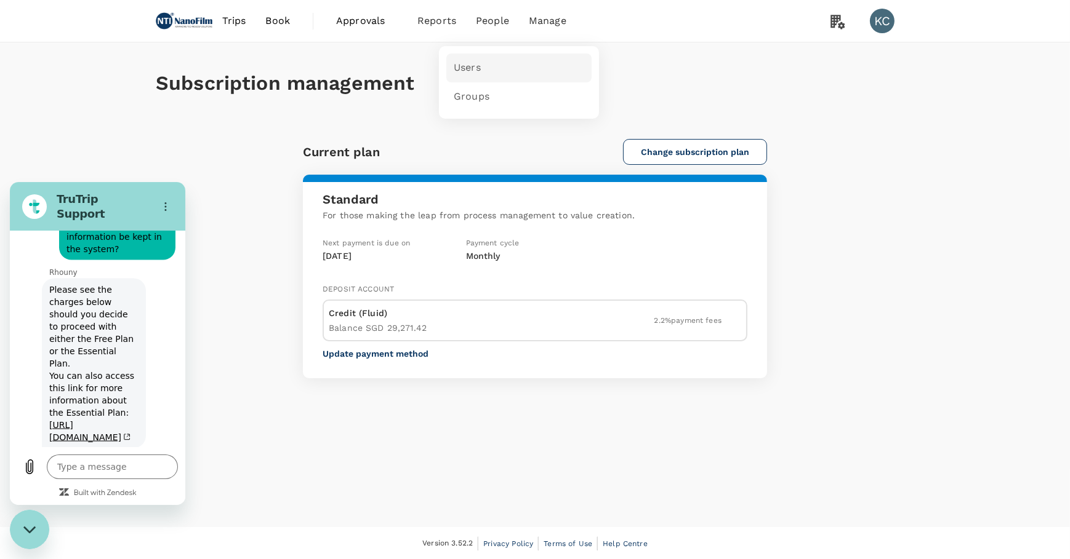
click at [467, 70] on link "Users" at bounding box center [518, 68] width 145 height 29
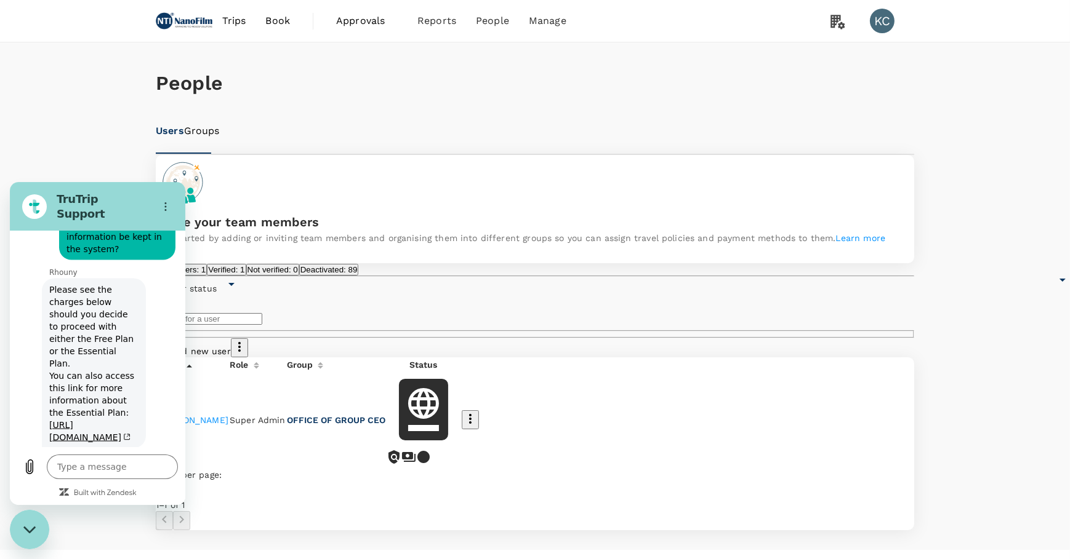
click at [286, 415] on span "Super Admin" at bounding box center [258, 420] width 56 height 10
click at [461, 450] on div "People Users Groups Invite your team members Get started by adding or inviting …" at bounding box center [535, 286] width 788 height 488
click at [172, 196] on button "Options menu" at bounding box center [165, 206] width 25 height 25
click at [64, 98] on div "People Users Groups Invite your team members Get started by adding or inviting …" at bounding box center [535, 296] width 1070 height 508
click at [359, 265] on button "Deactivated: 89" at bounding box center [329, 270] width 60 height 12
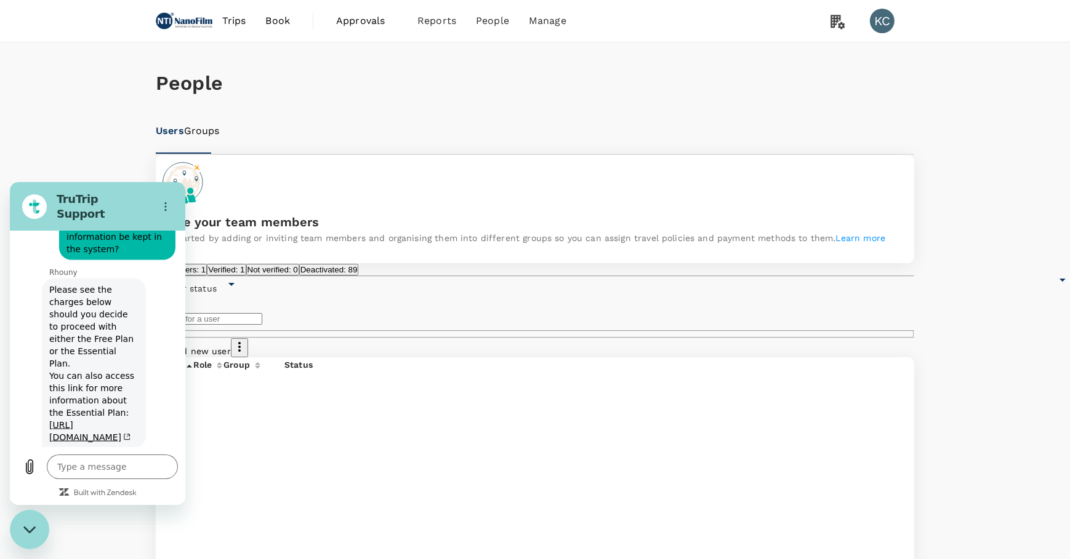
click at [37, 526] on div "Close messaging window" at bounding box center [29, 529] width 37 height 37
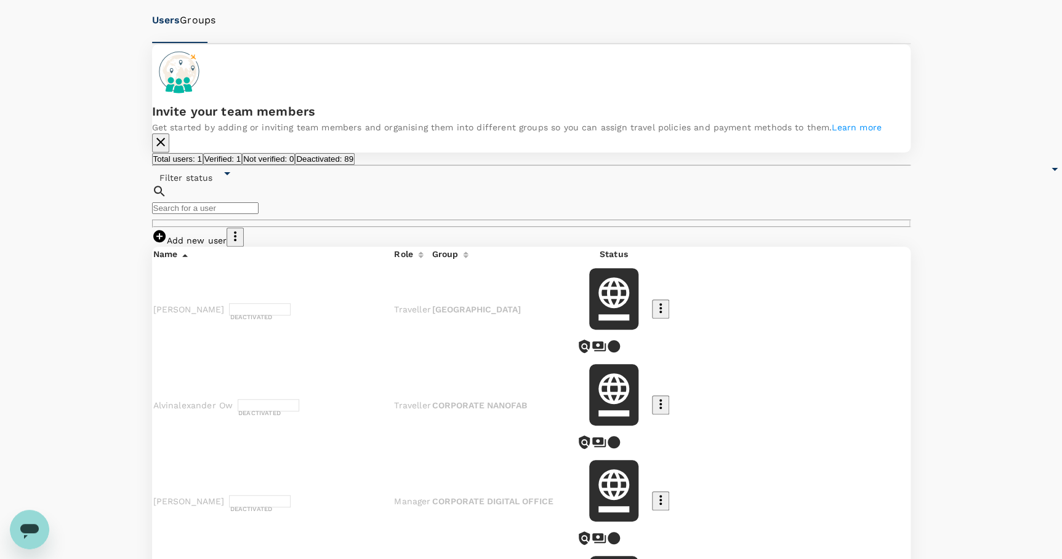
scroll to position [111, 0]
click at [668, 300] on icon "button" at bounding box center [660, 307] width 15 height 15
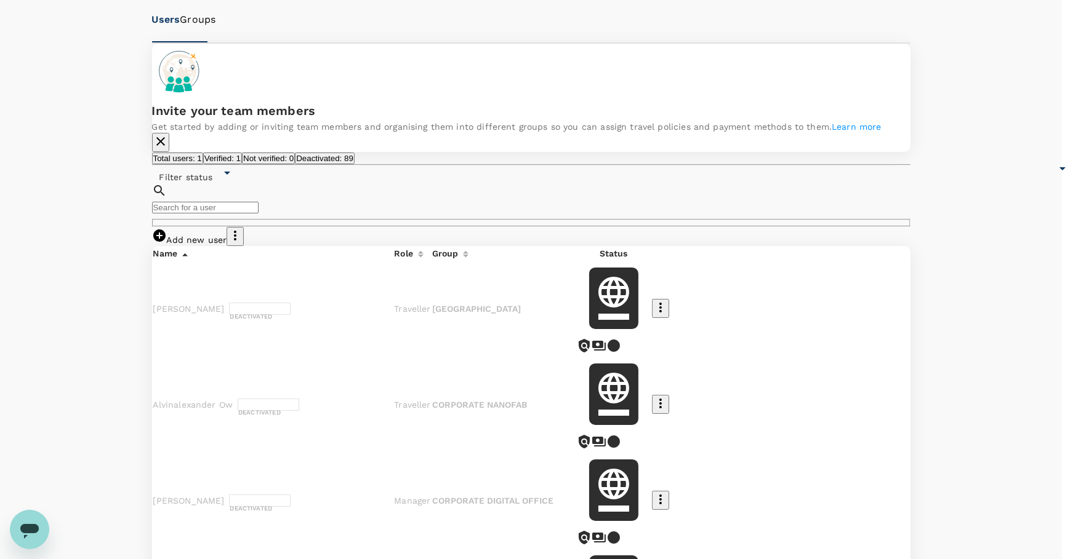
click at [314, 281] on div at bounding box center [535, 279] width 1070 height 559
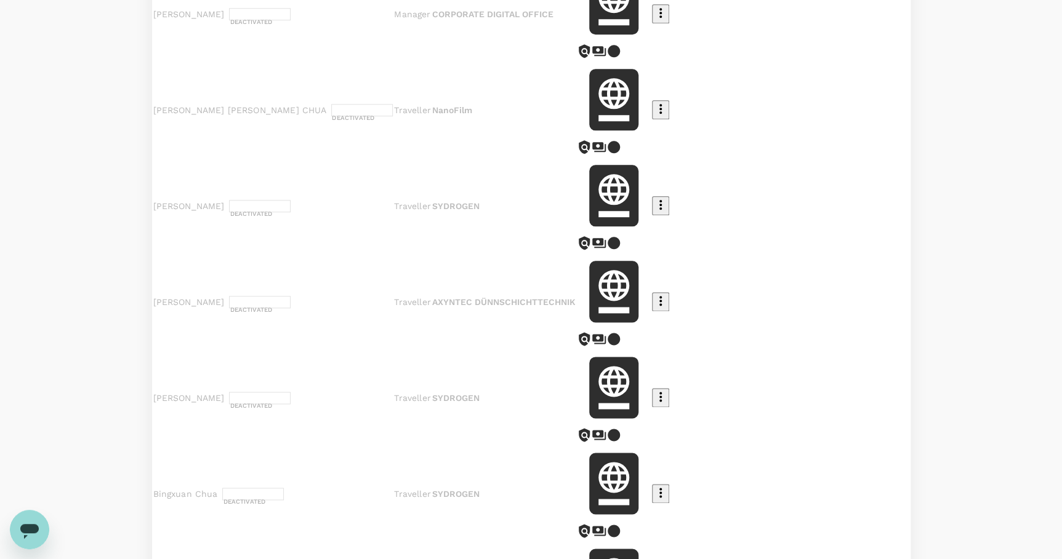
scroll to position [699, 0]
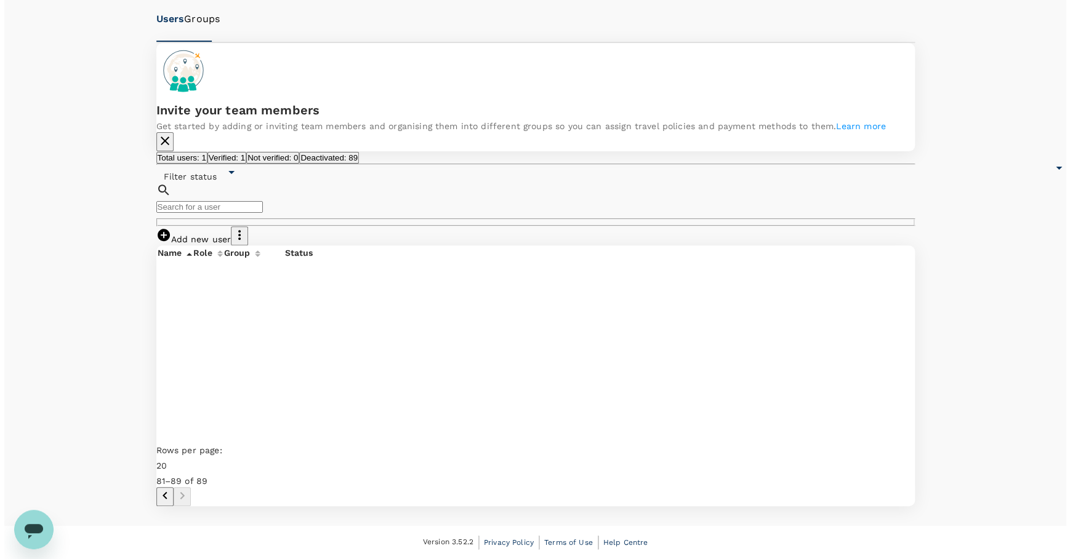
scroll to position [0, 0]
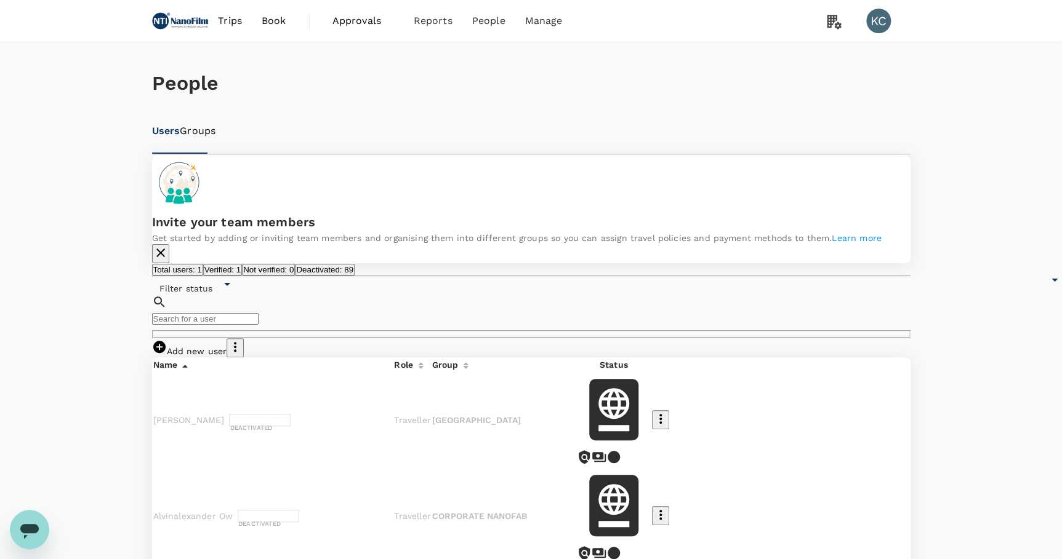
drag, startPoint x: 893, startPoint y: 435, endPoint x: 902, endPoint y: 311, distance: 124.6
click at [236, 342] on icon "button" at bounding box center [235, 347] width 2 height 10
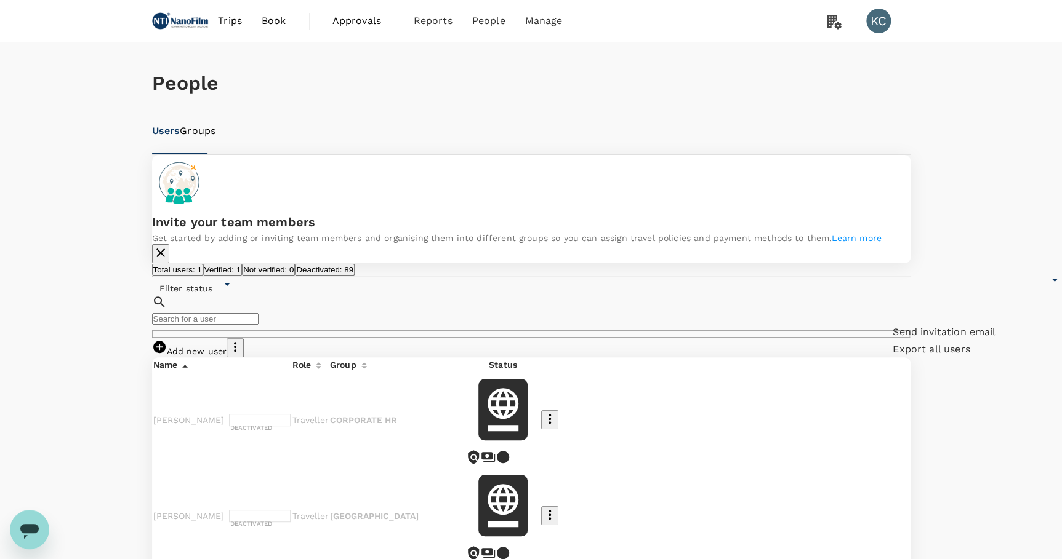
click at [215, 138] on link "Groups" at bounding box center [198, 131] width 36 height 14
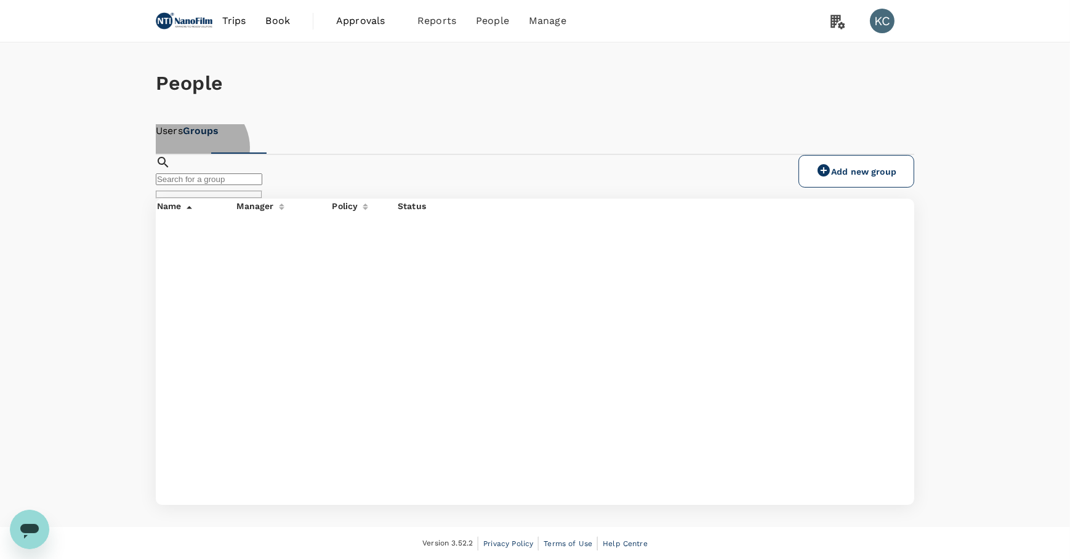
click at [183, 138] on link "Users" at bounding box center [169, 131] width 27 height 14
